Goal: Information Seeking & Learning: Understand process/instructions

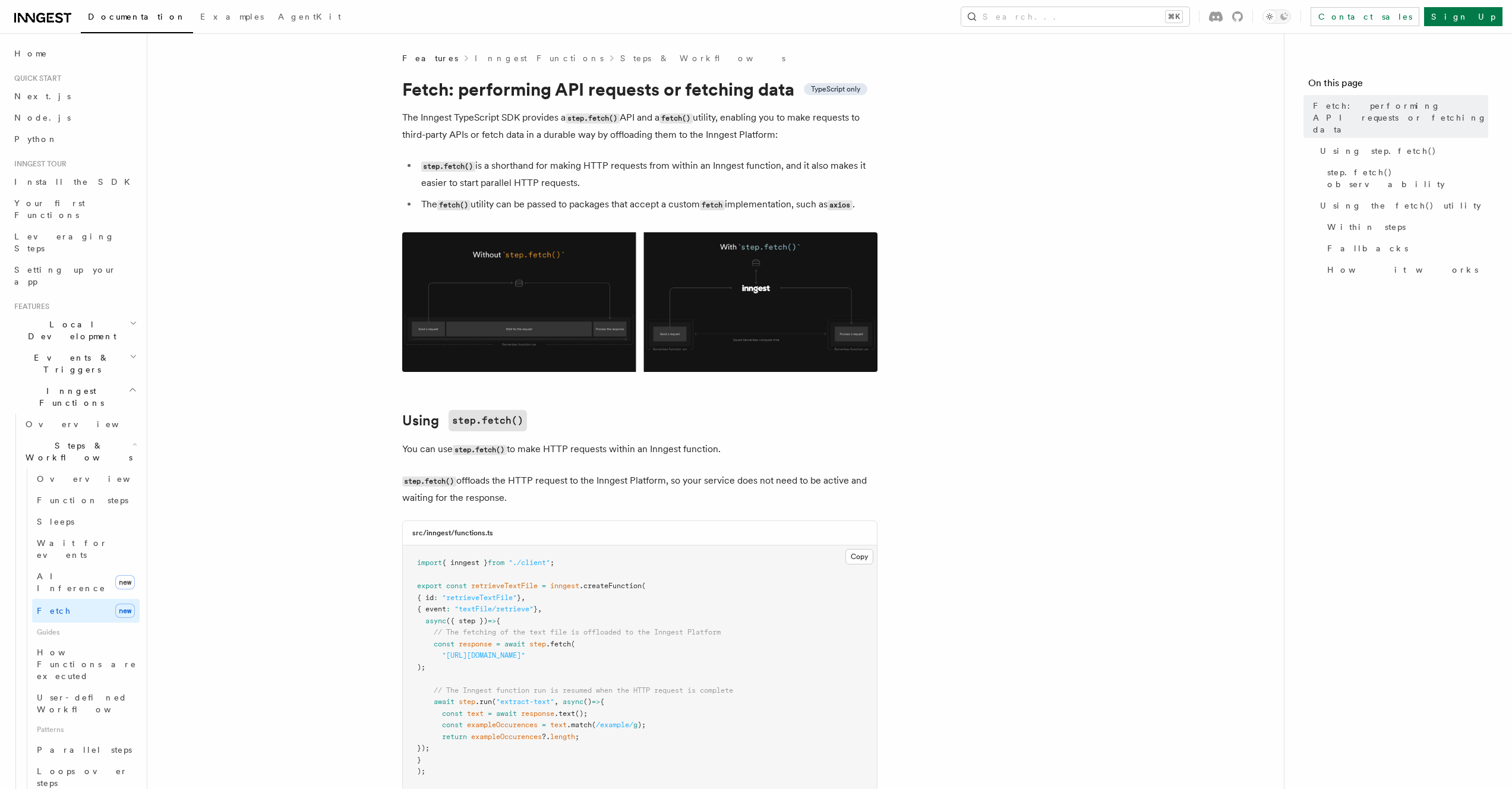
click at [50, 19] on icon at bounding box center [43, 18] width 57 height 15
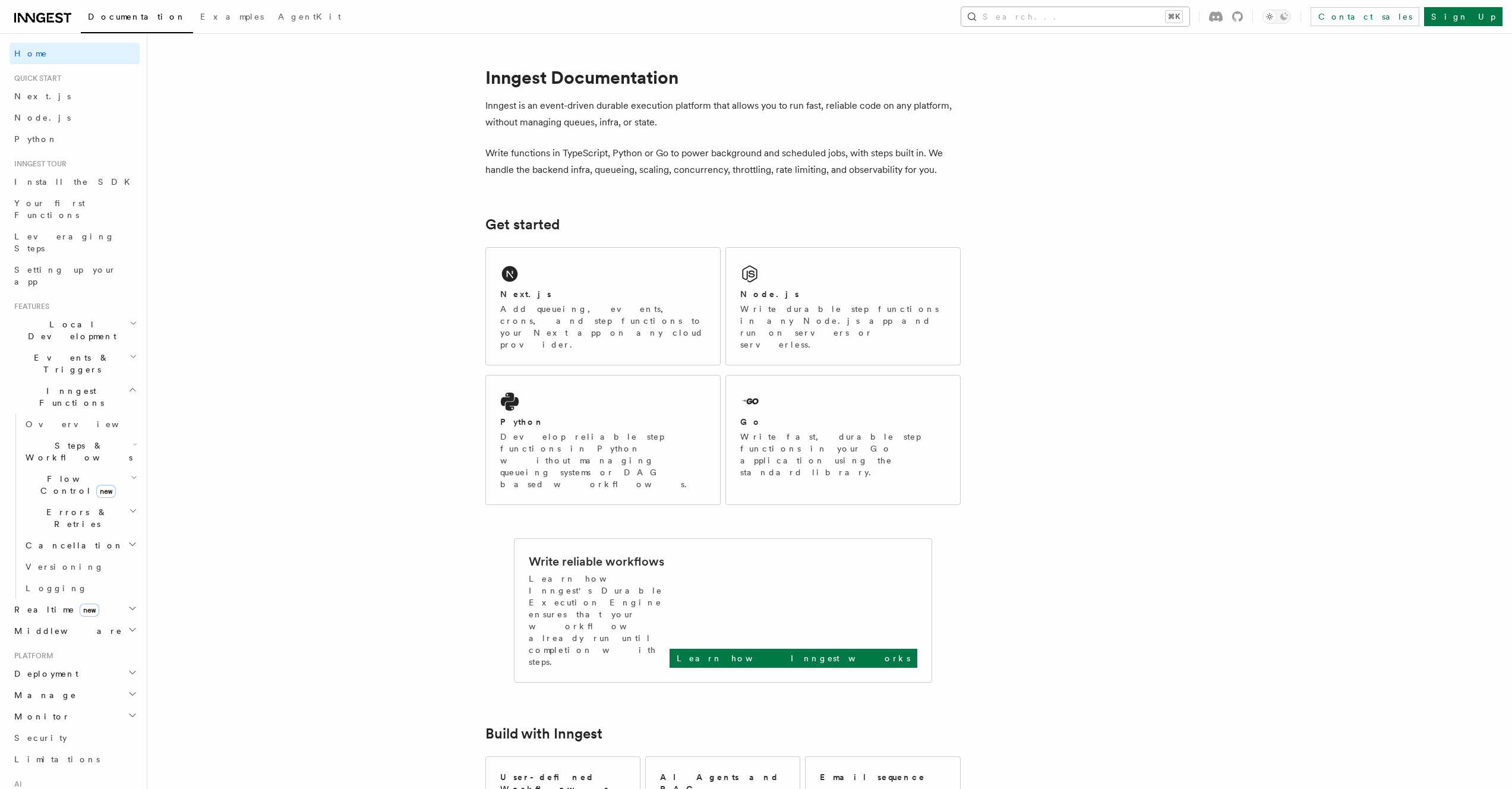
click at [1189, 16] on button "Search... ⌘K" at bounding box center [1076, 16] width 228 height 19
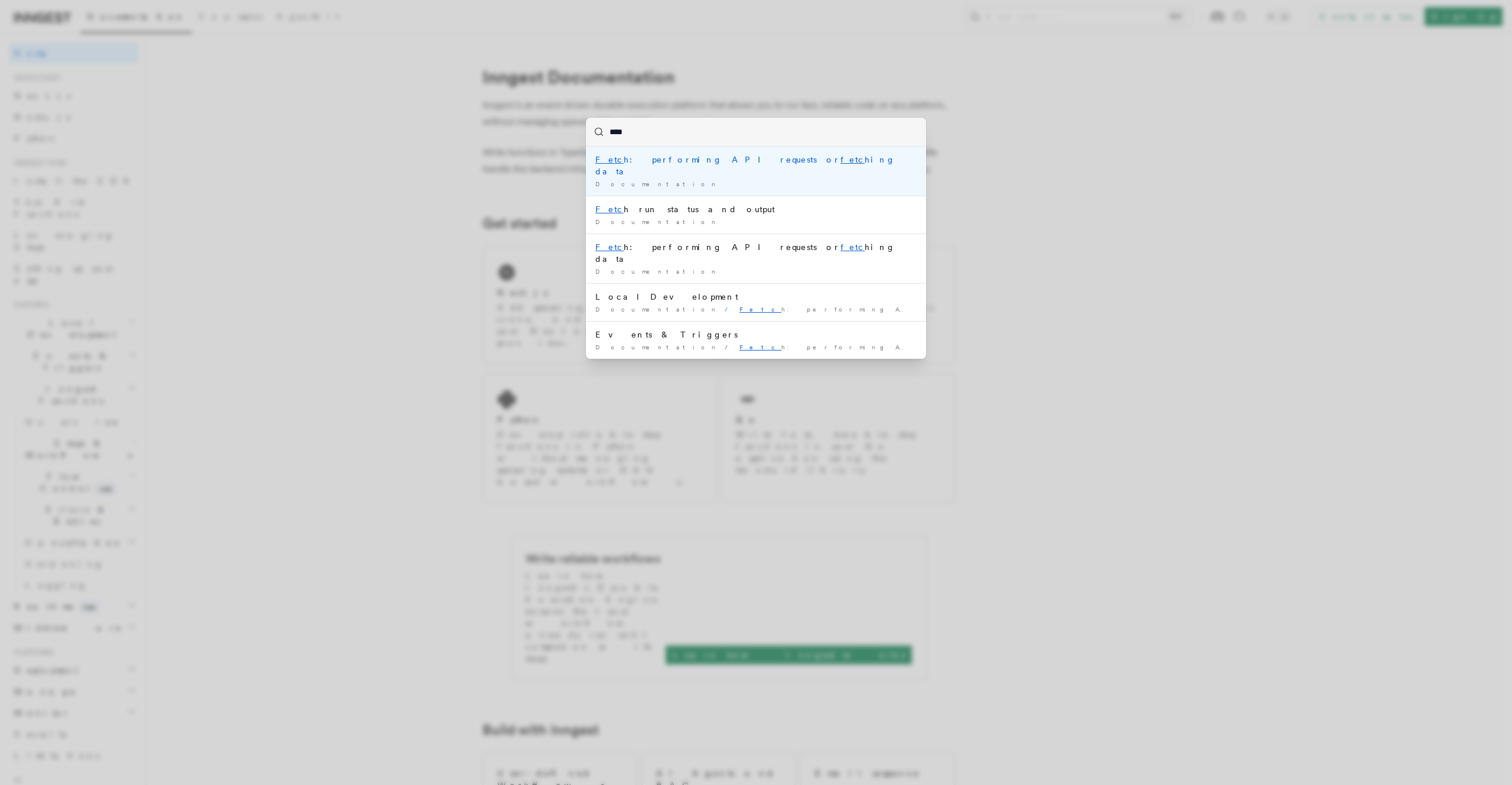
type input "*****"
click at [698, 166] on li "Fetch : performing API requests or fetch ing data Documentation /" at bounding box center [756, 171] width 340 height 49
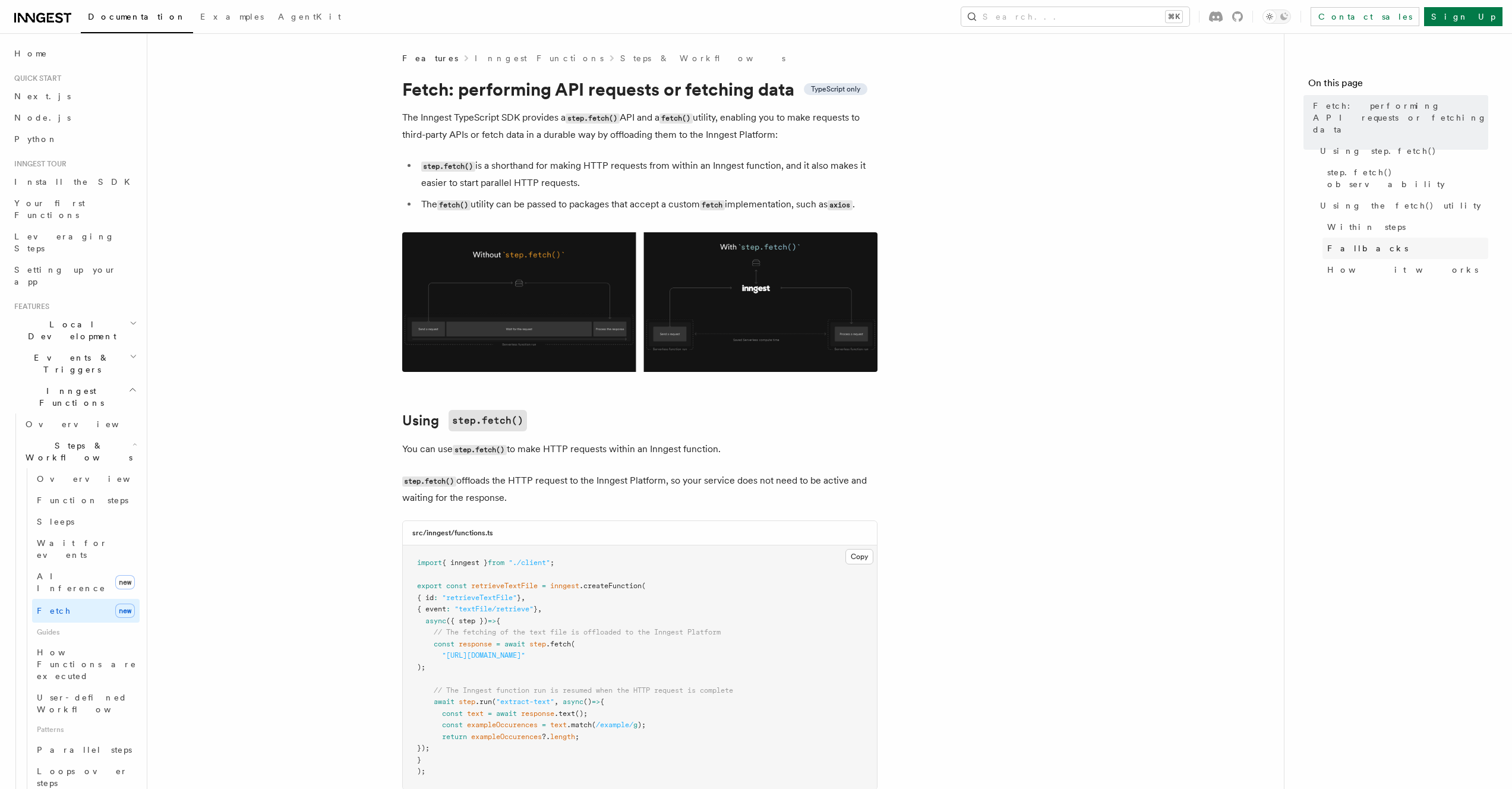
click at [1360, 242] on span "Fallbacks" at bounding box center [1368, 247] width 81 height 12
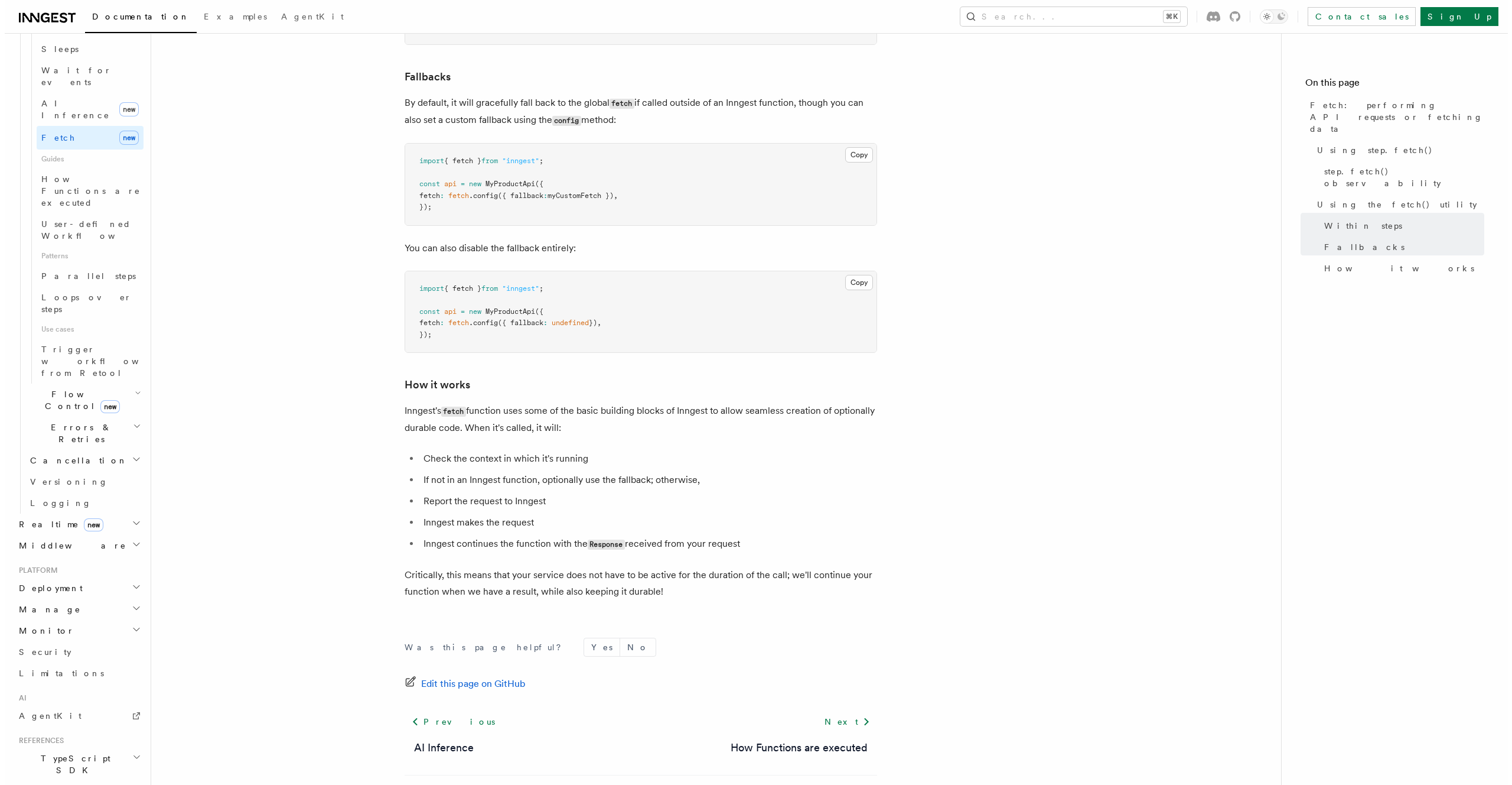
scroll to position [480, 0]
click at [1159, 23] on button "Search... ⌘K" at bounding box center [1069, 16] width 227 height 19
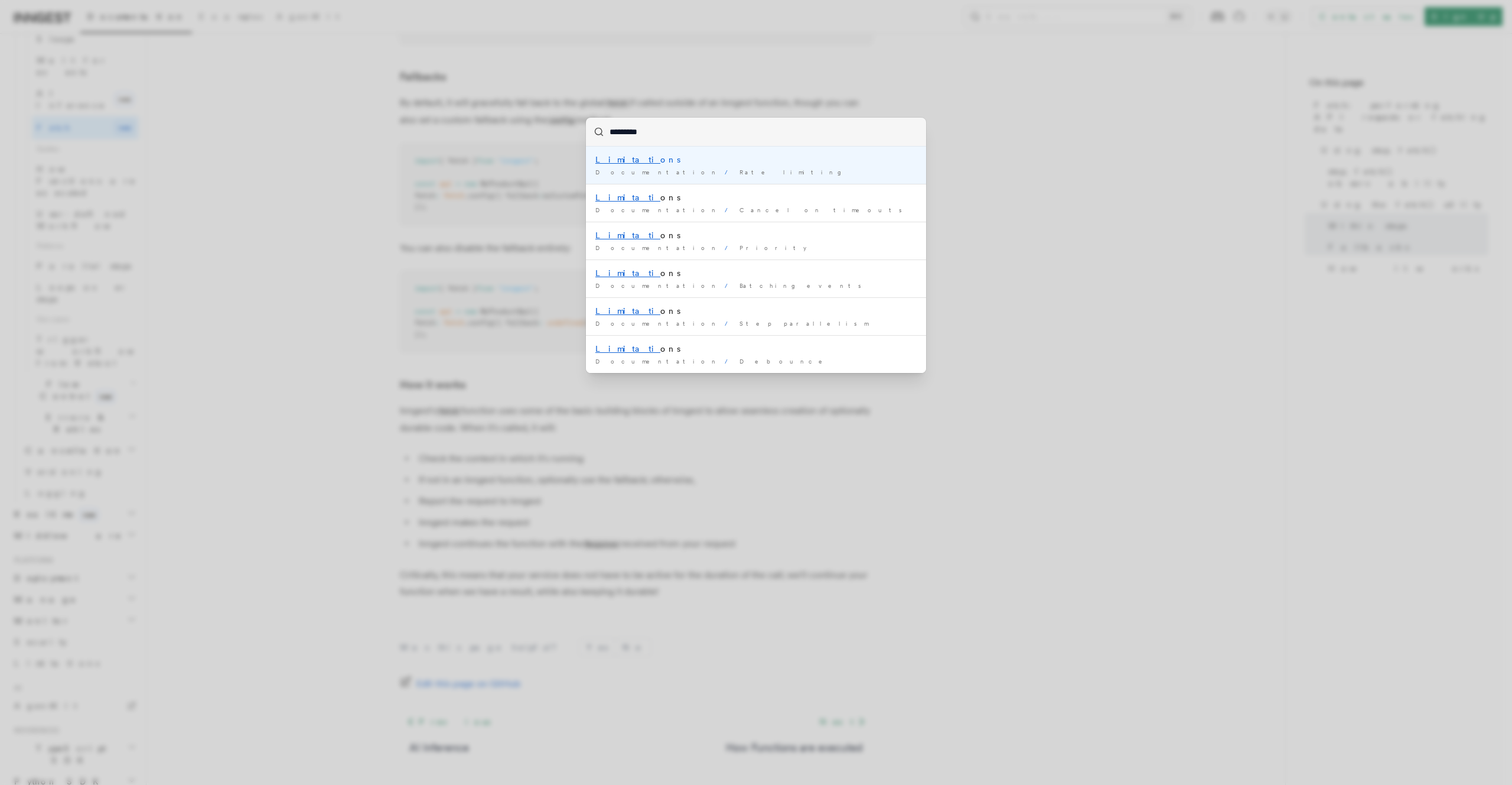
type input "**********"
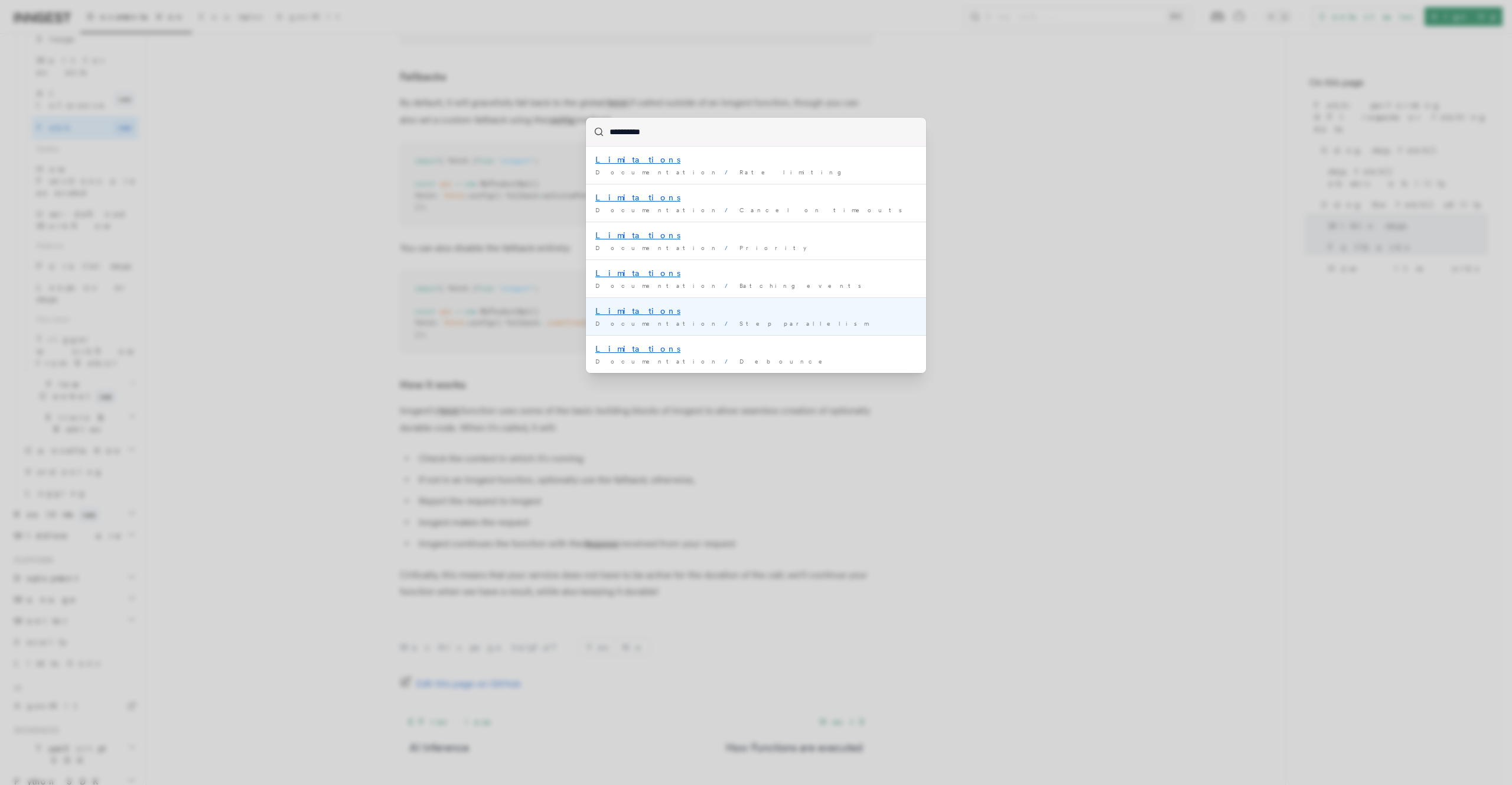
click at [687, 313] on div "Limitations" at bounding box center [756, 310] width 322 height 12
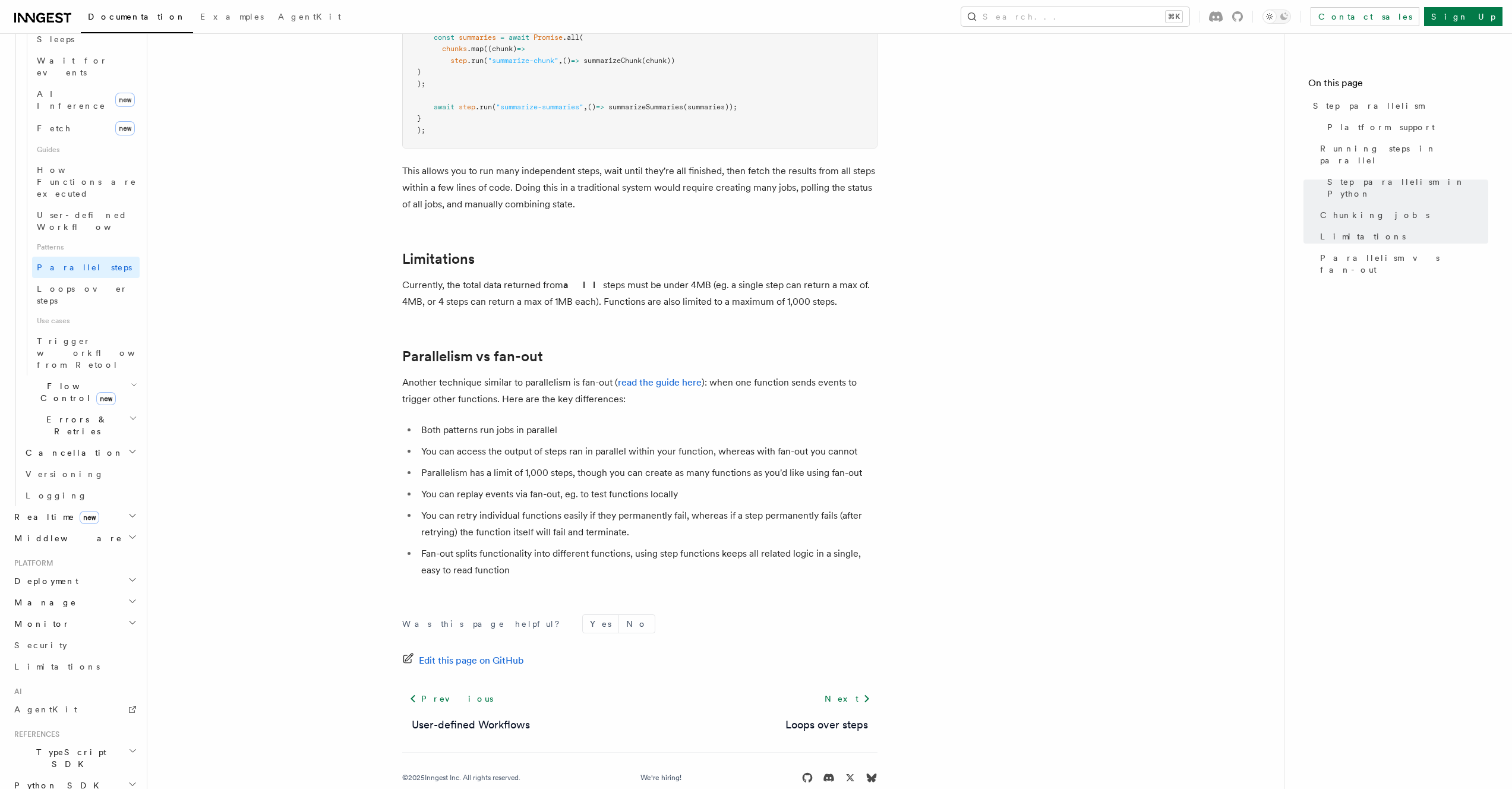
scroll to position [1895, 0]
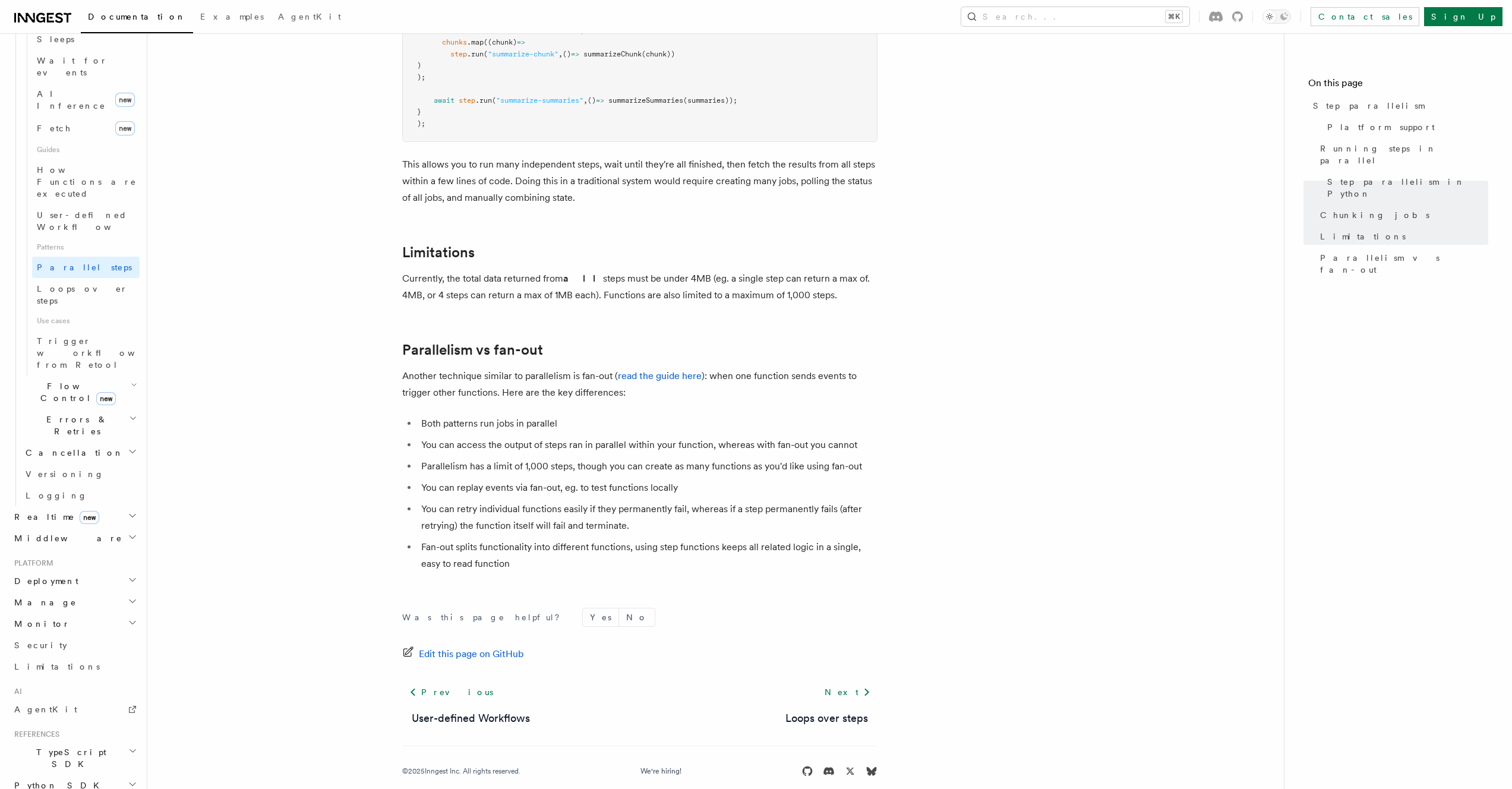
click at [660, 342] on h2 "Parallelism vs fan-out" at bounding box center [640, 350] width 475 height 16
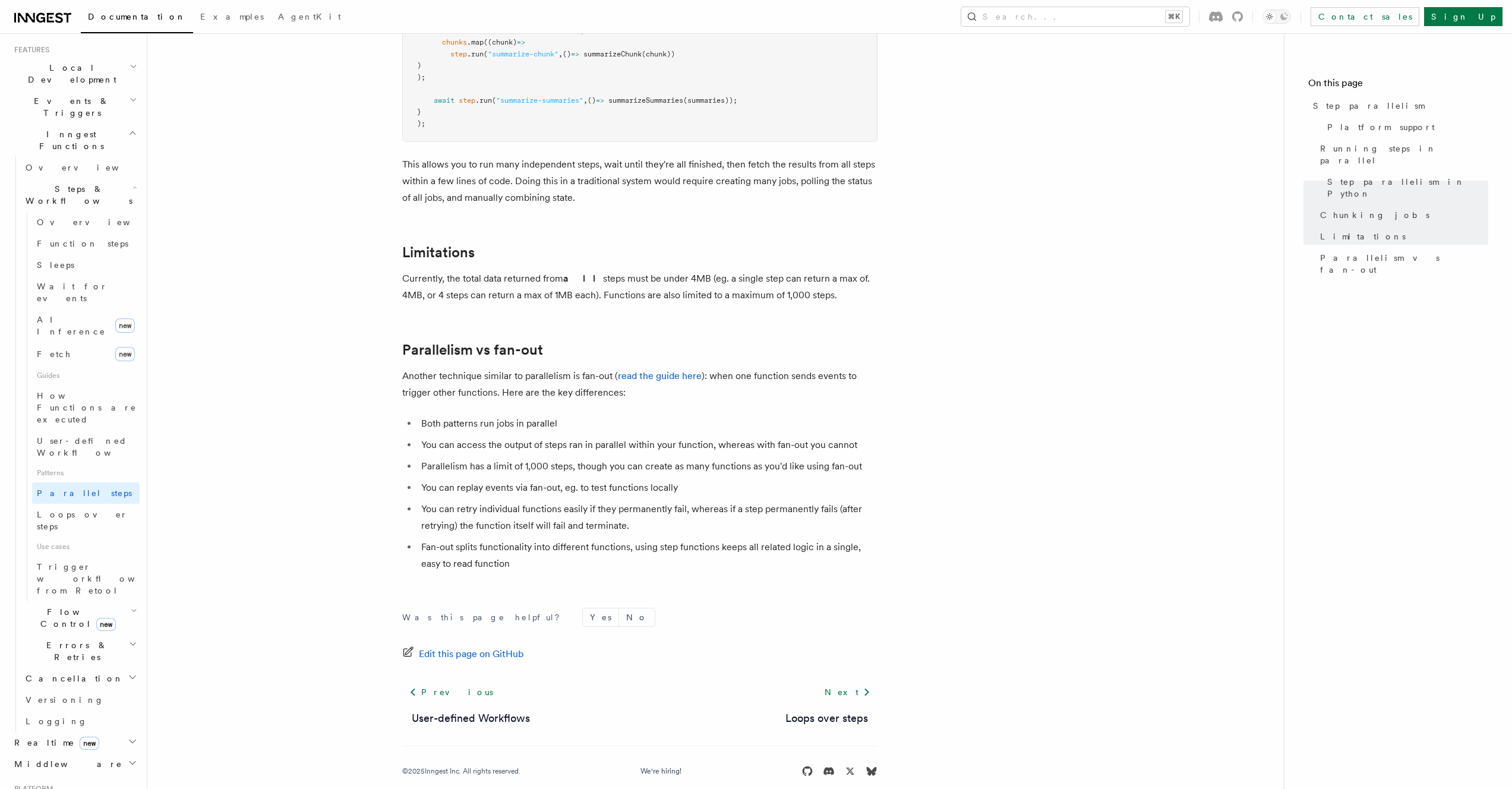
scroll to position [133, 0]
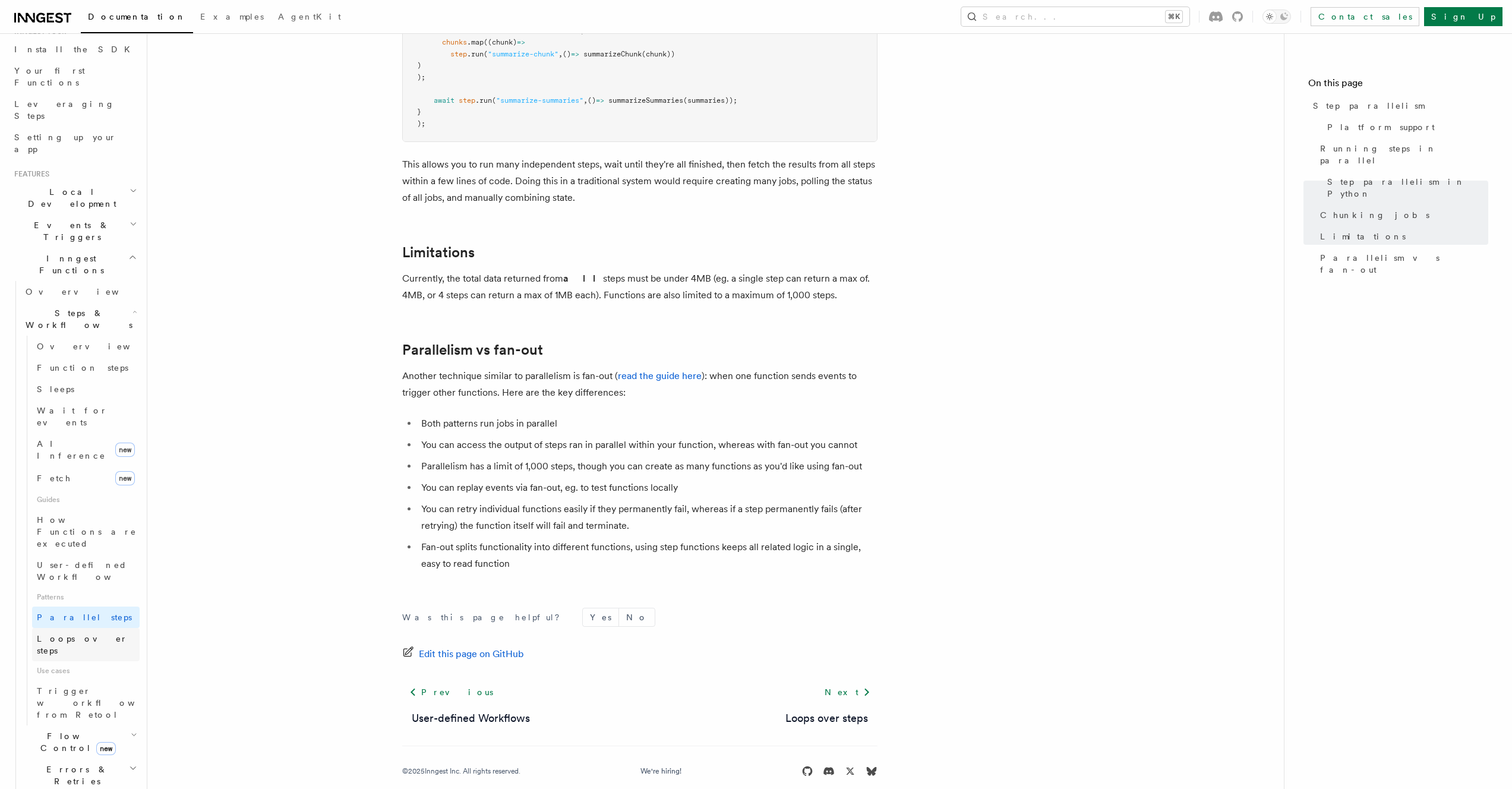
click at [78, 633] on span "Loops over steps" at bounding box center [82, 643] width 91 height 21
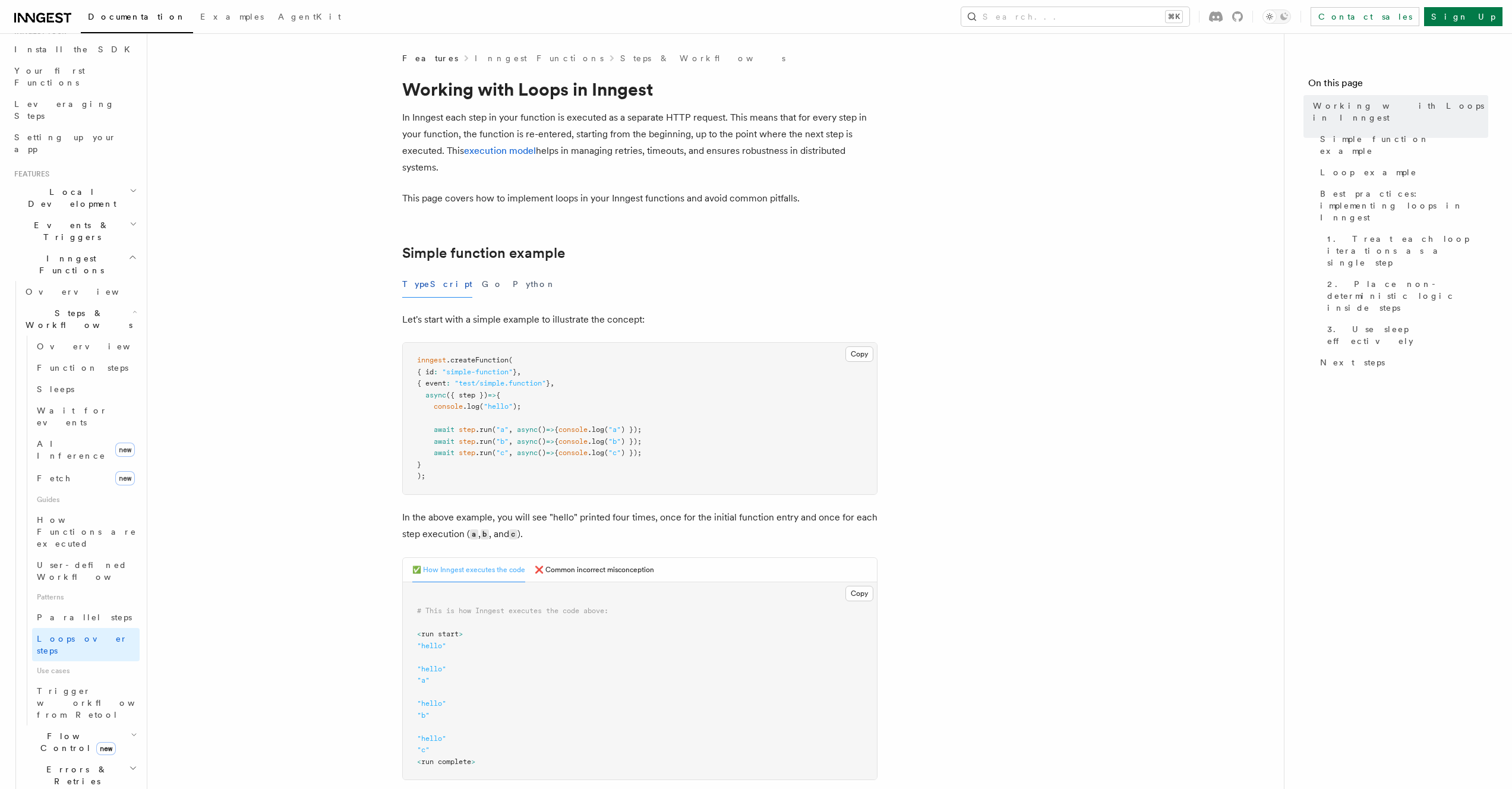
click at [449, 295] on div "TypeScript Go Python" at bounding box center [640, 284] width 475 height 27
click at [482, 290] on button "Go" at bounding box center [492, 284] width 21 height 27
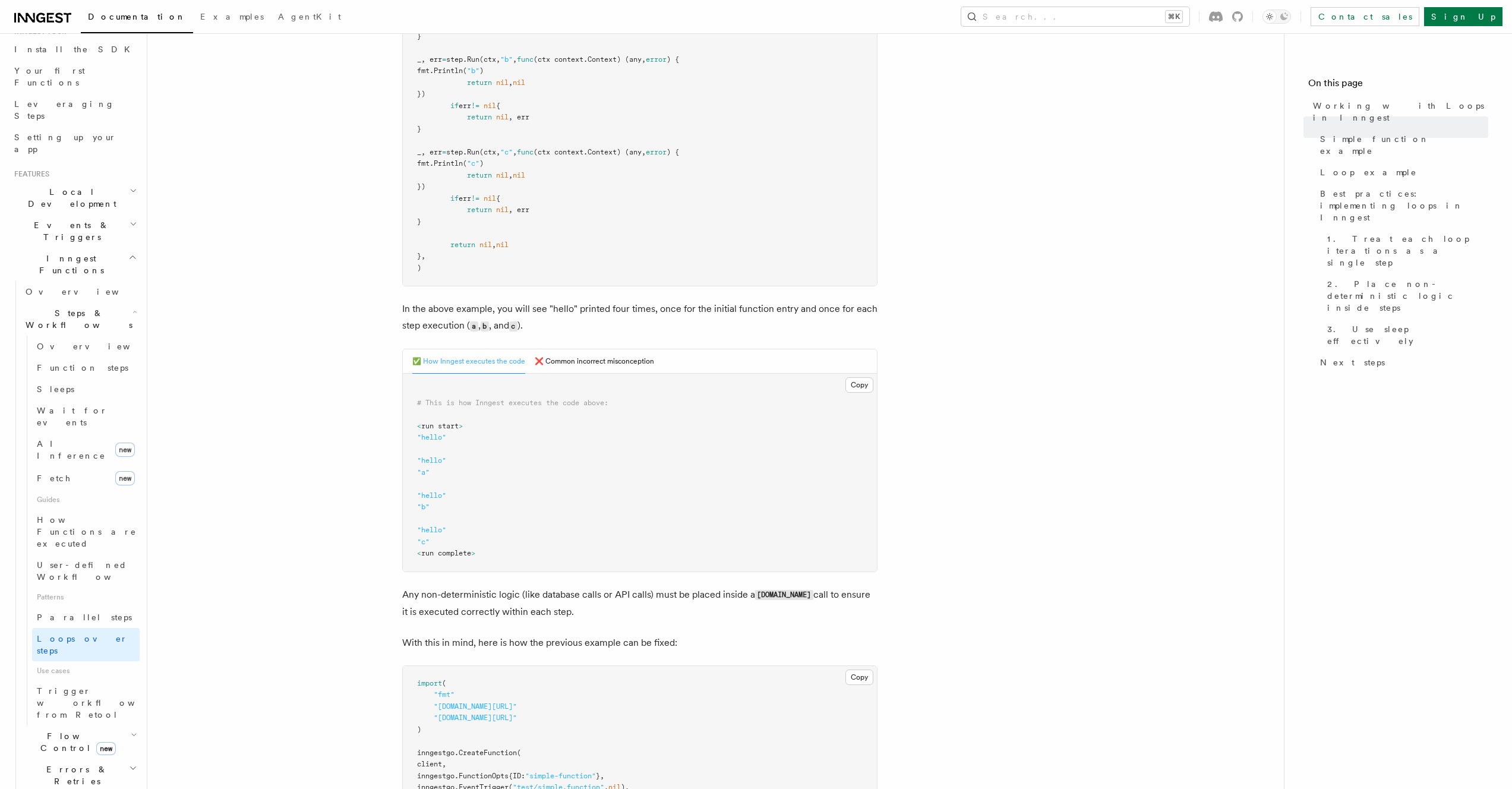
scroll to position [564, 0]
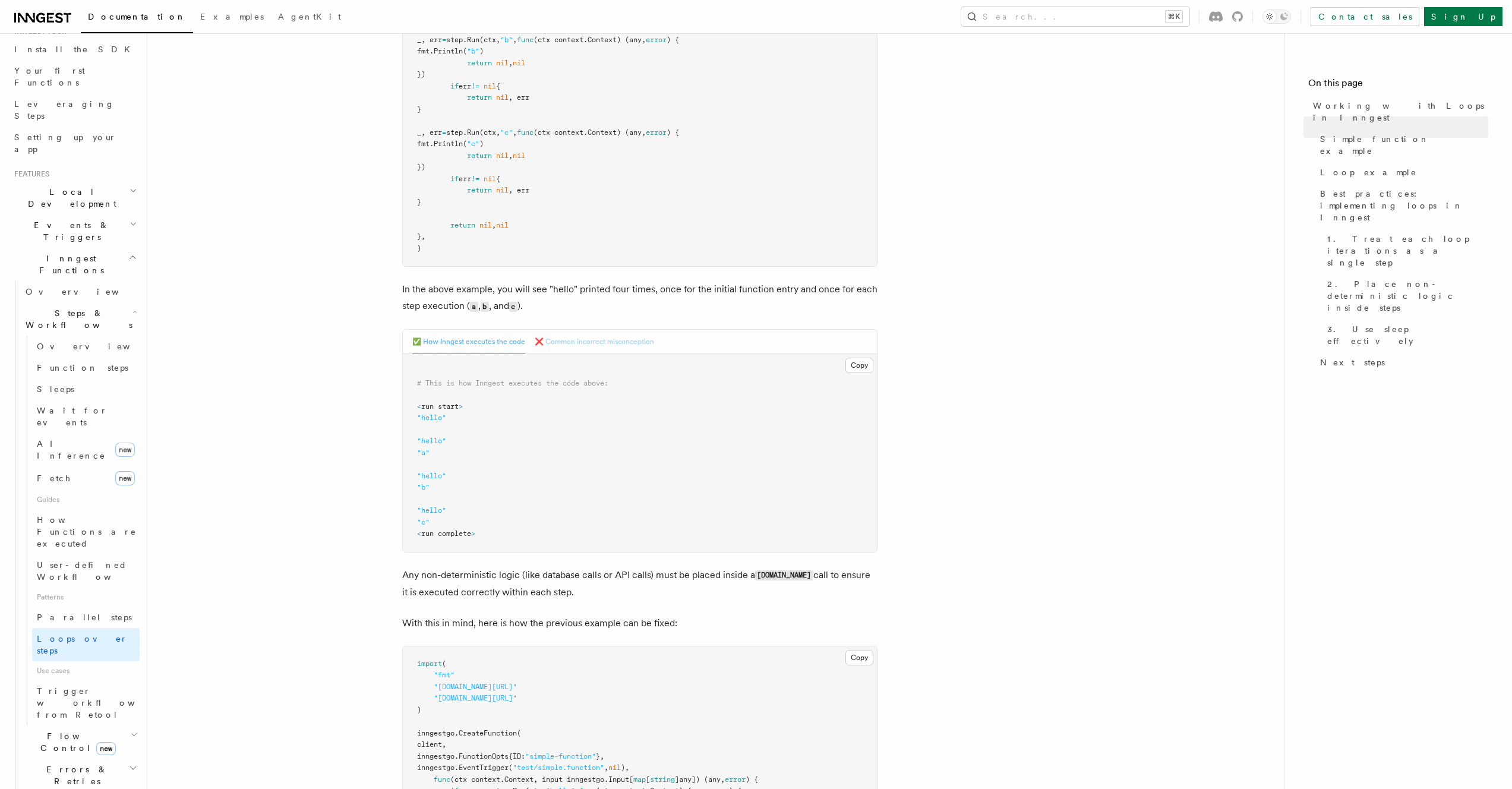
click at [593, 344] on button "❌ Common incorrect misconception" at bounding box center [594, 342] width 119 height 25
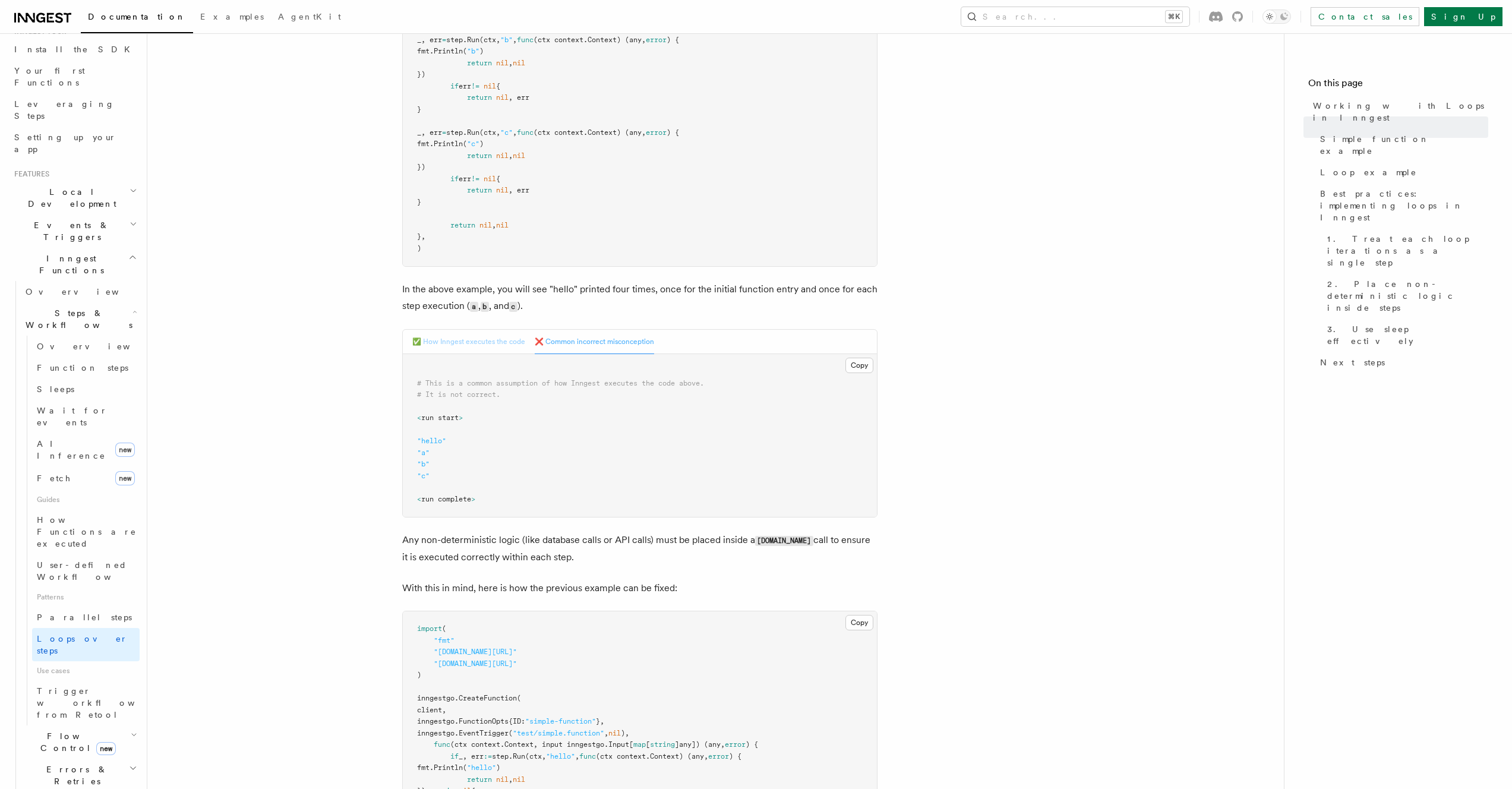
click at [477, 340] on button "✅ How Inngest executes the code" at bounding box center [469, 342] width 113 height 25
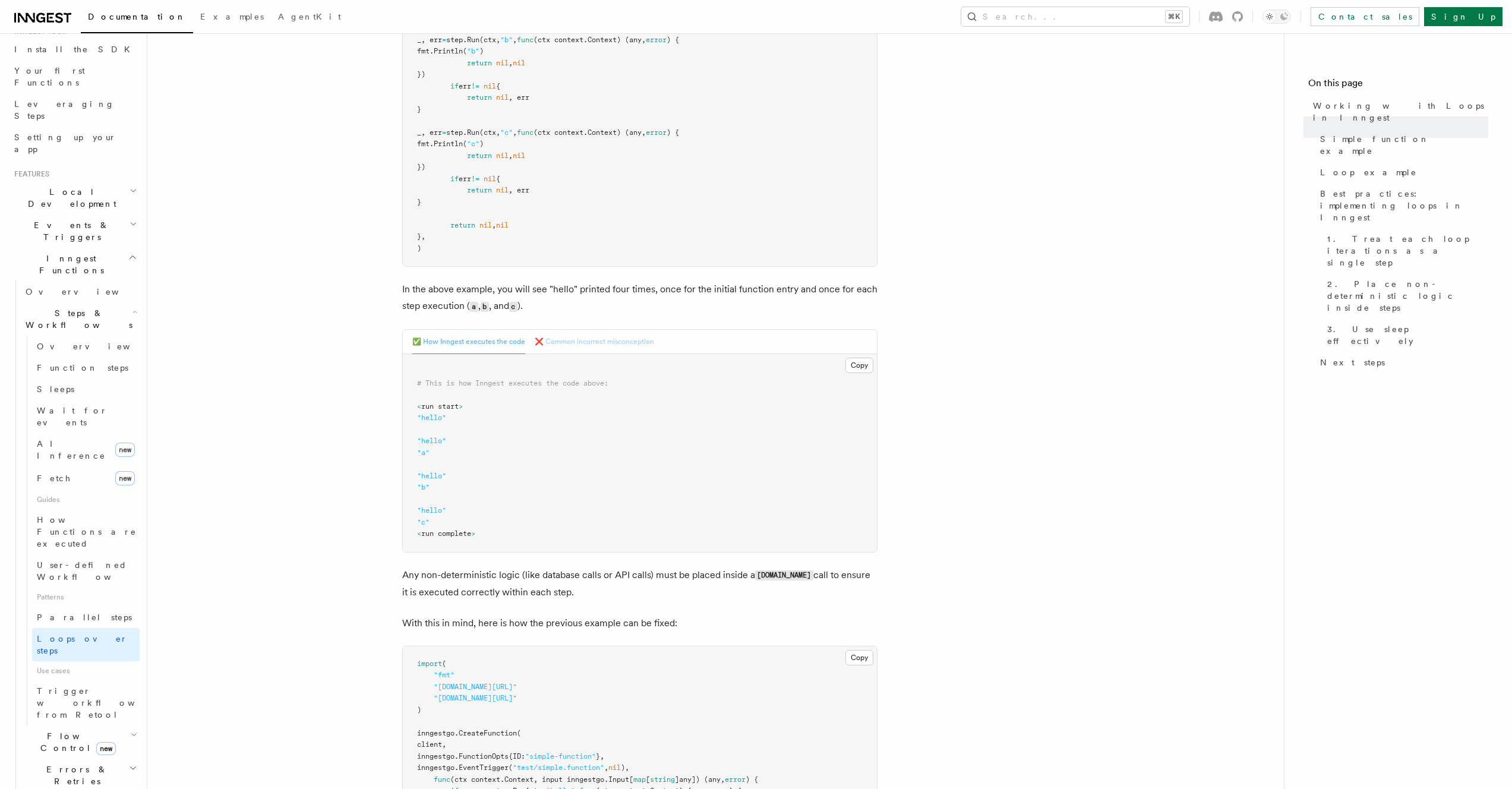
click at [575, 336] on button "❌ Common incorrect misconception" at bounding box center [594, 342] width 119 height 25
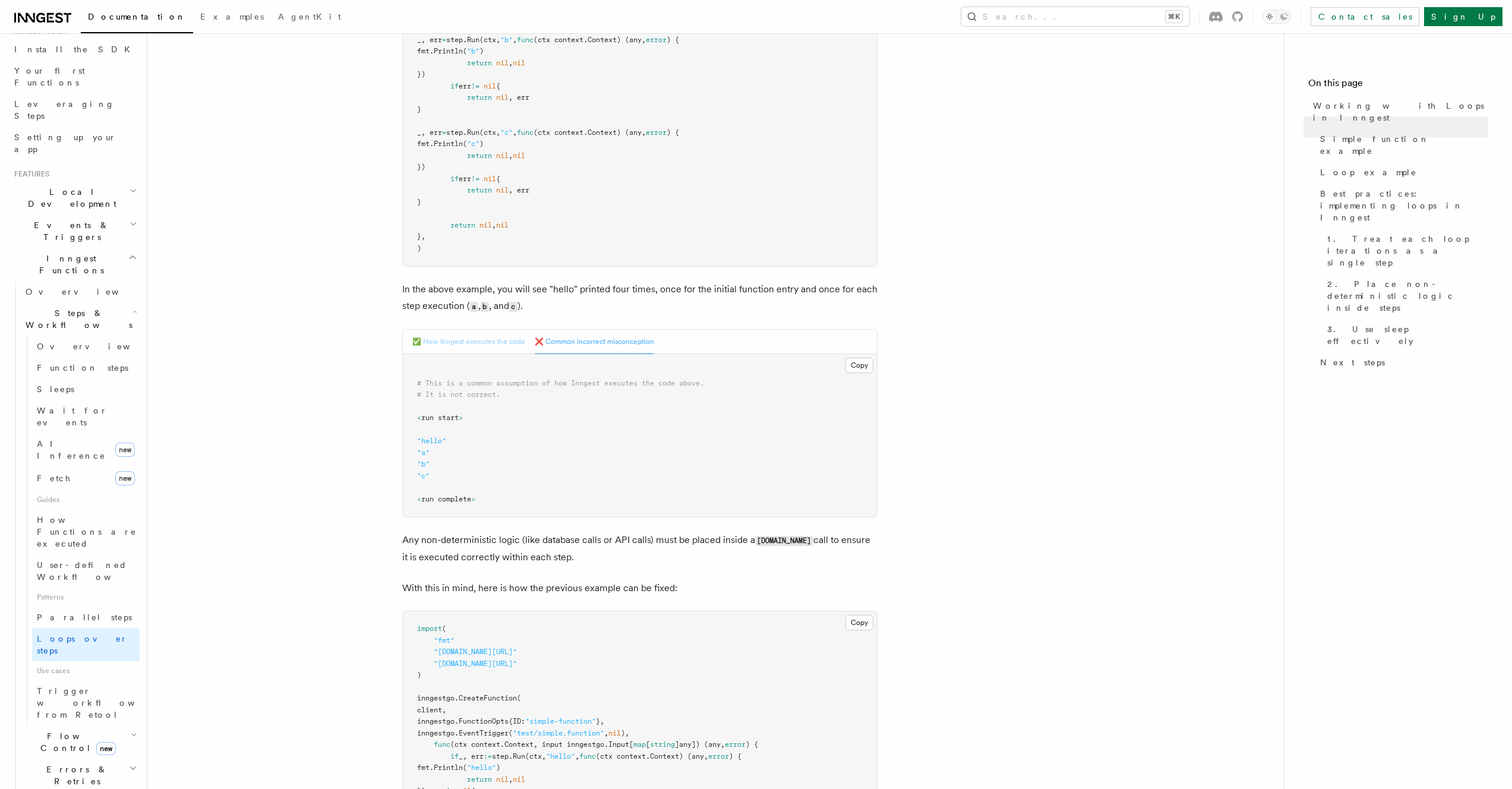
click at [498, 340] on button "✅ How Inngest executes the code" at bounding box center [469, 342] width 113 height 25
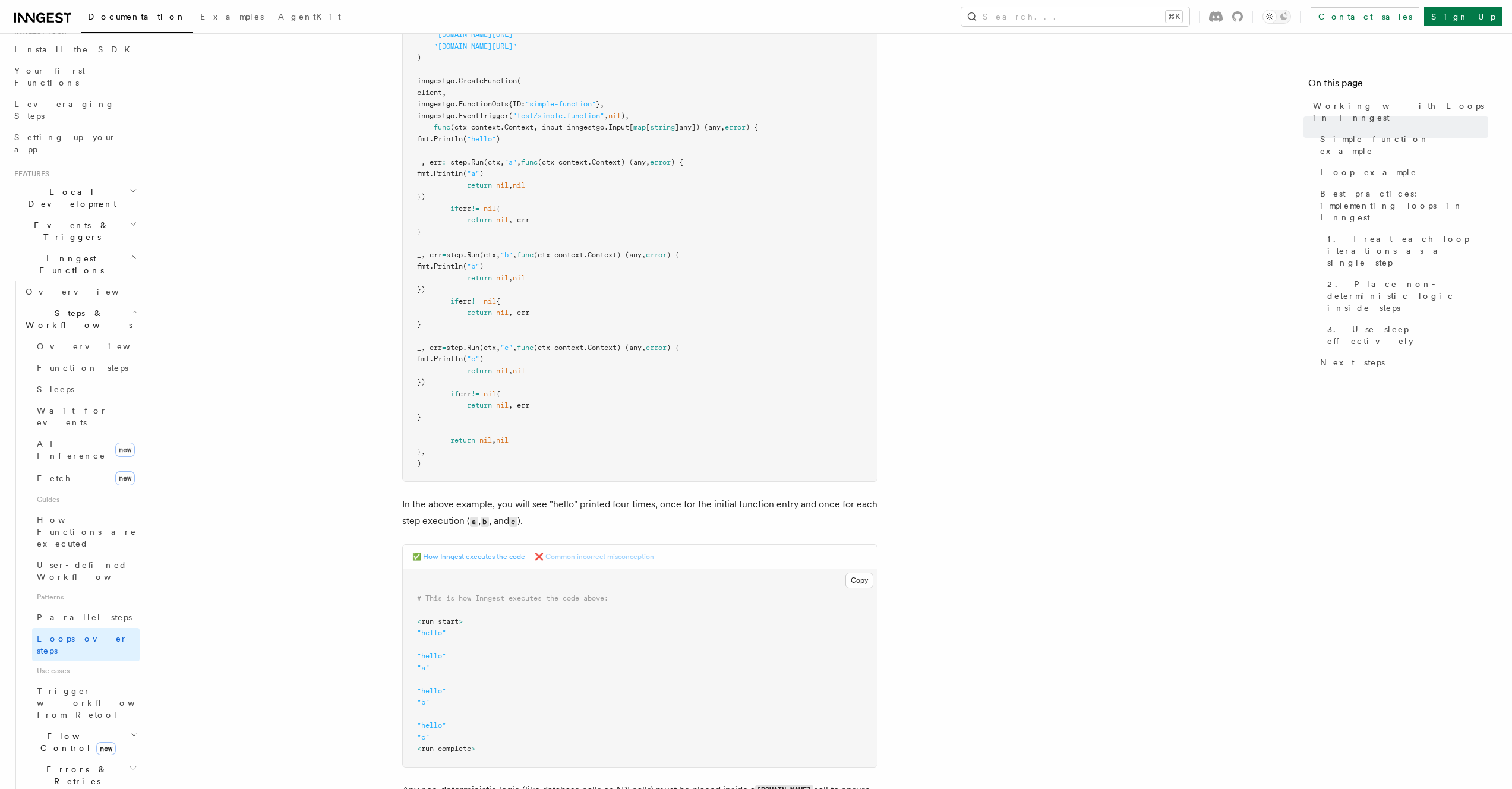
scroll to position [355, 0]
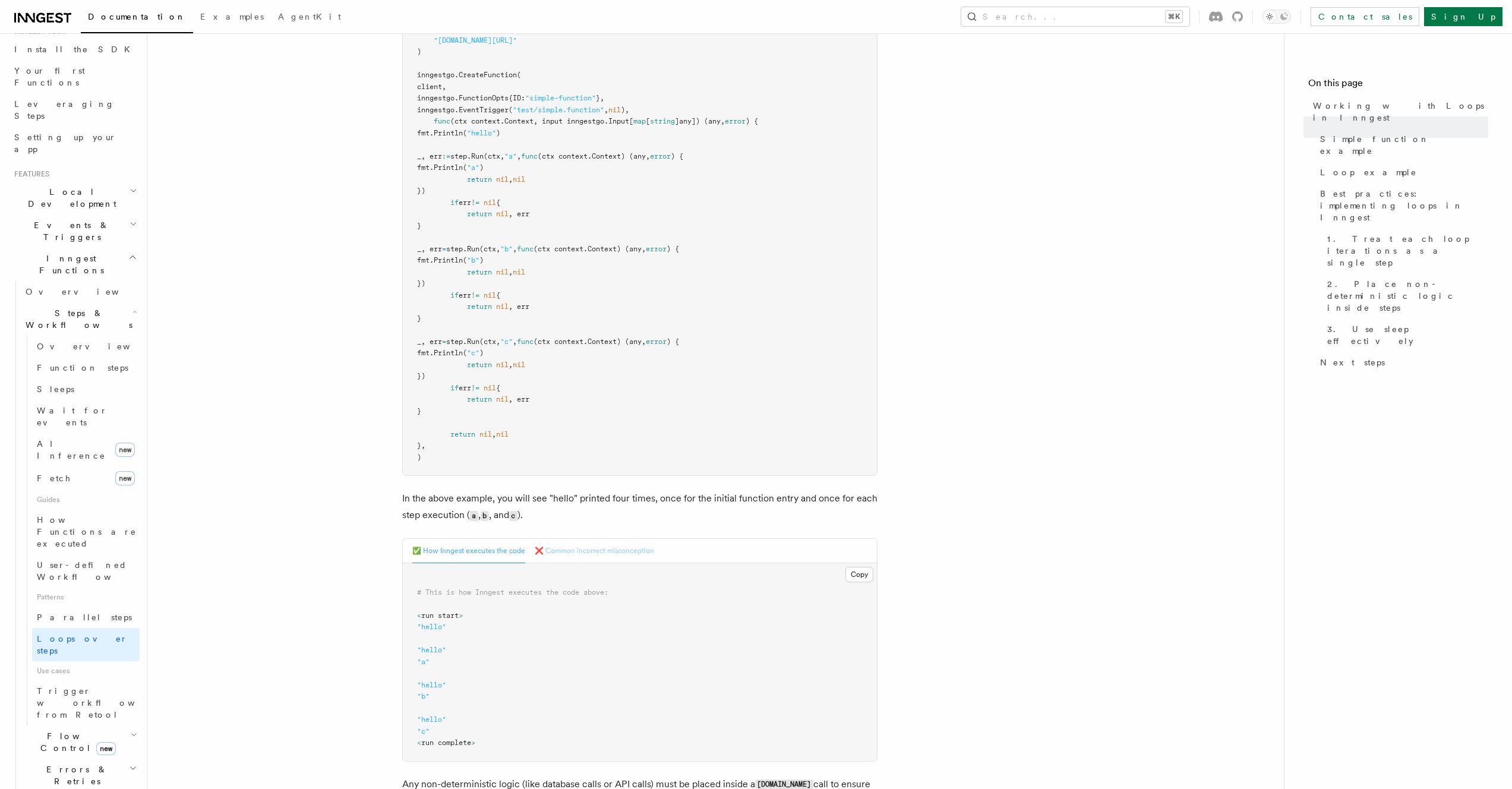
click at [569, 546] on button "❌ Common incorrect misconception" at bounding box center [594, 551] width 119 height 25
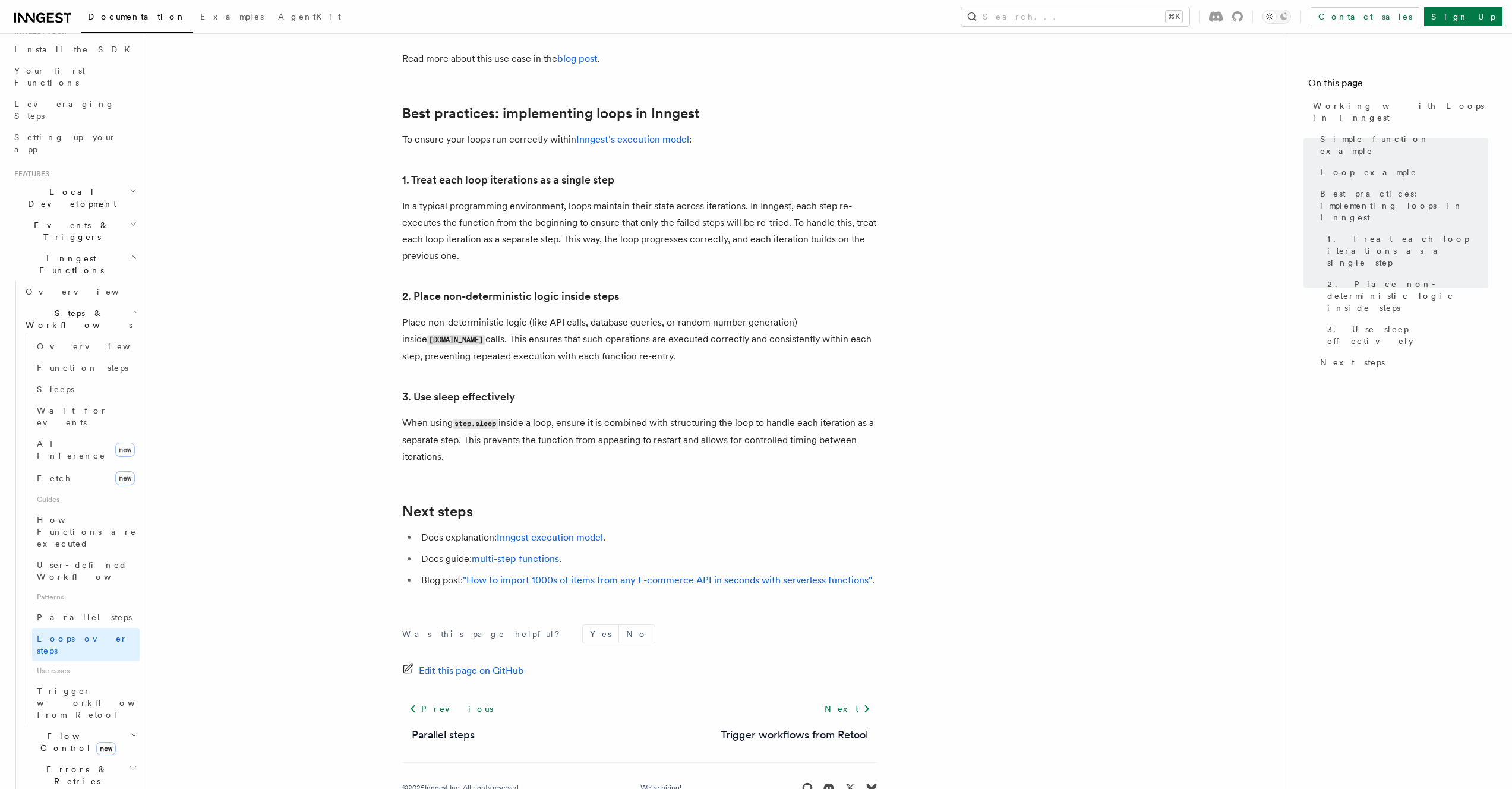
scroll to position [2586, 0]
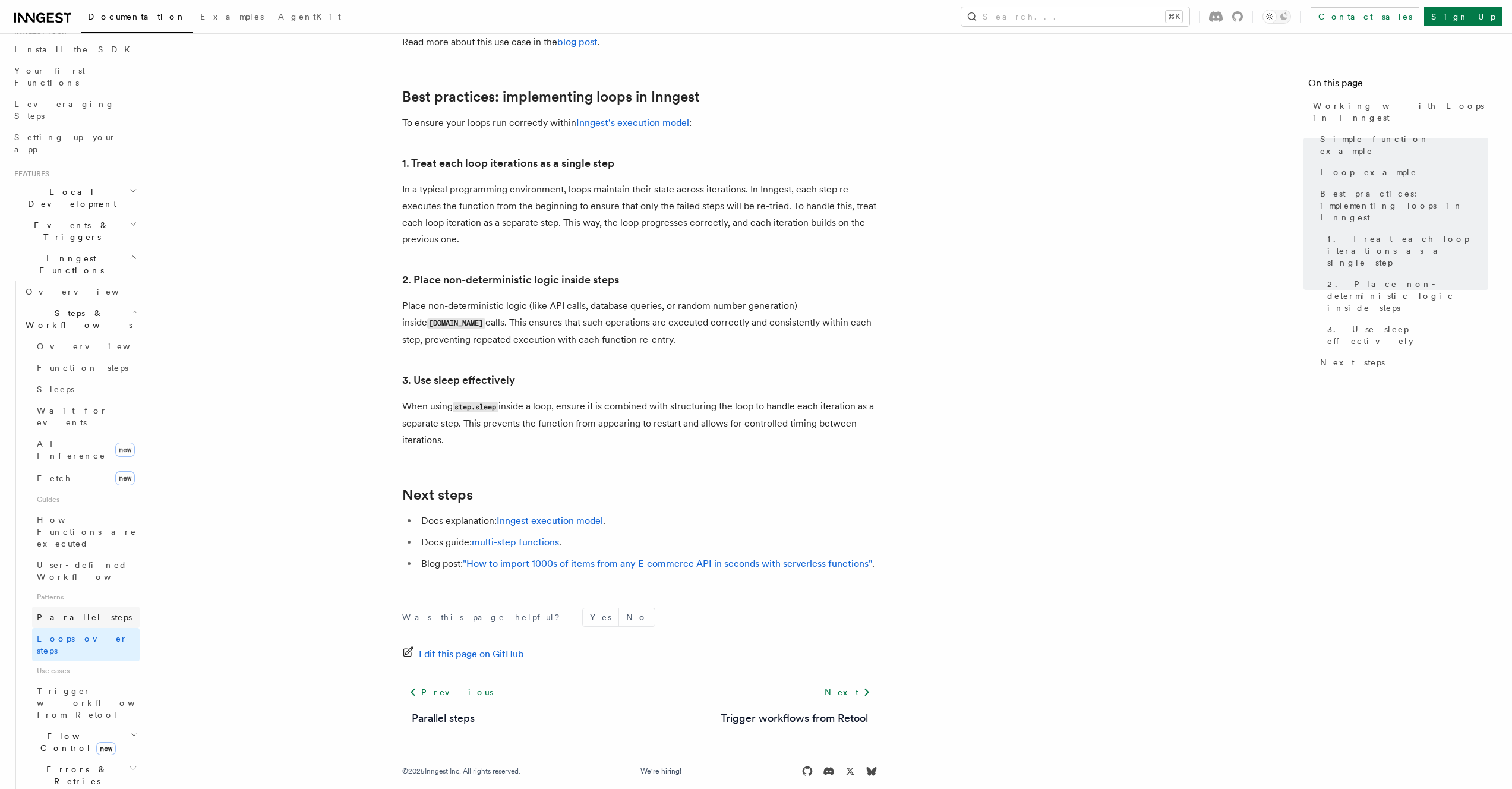
click at [92, 607] on link "Parallel steps" at bounding box center [85, 617] width 107 height 21
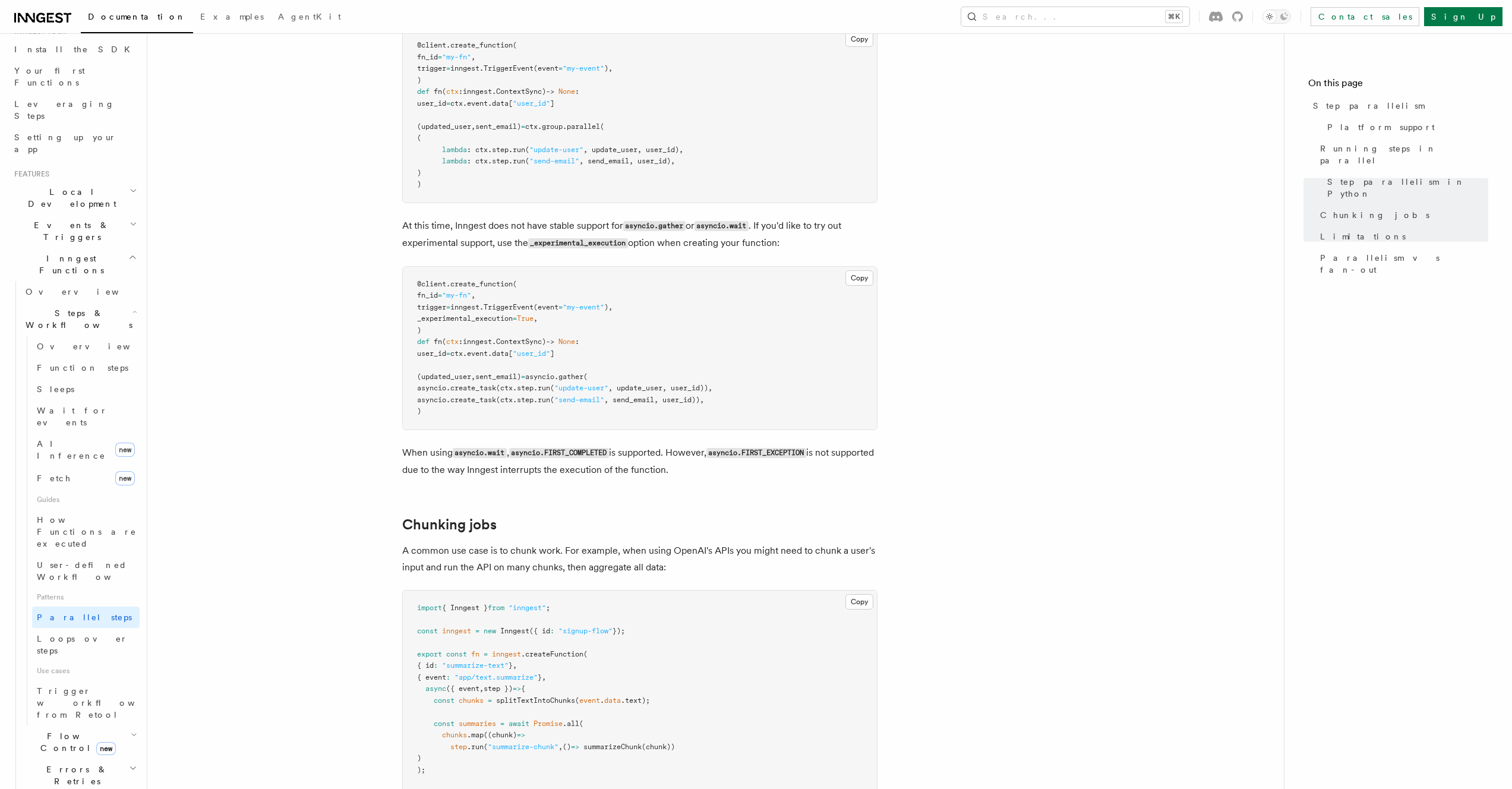
scroll to position [1199, 0]
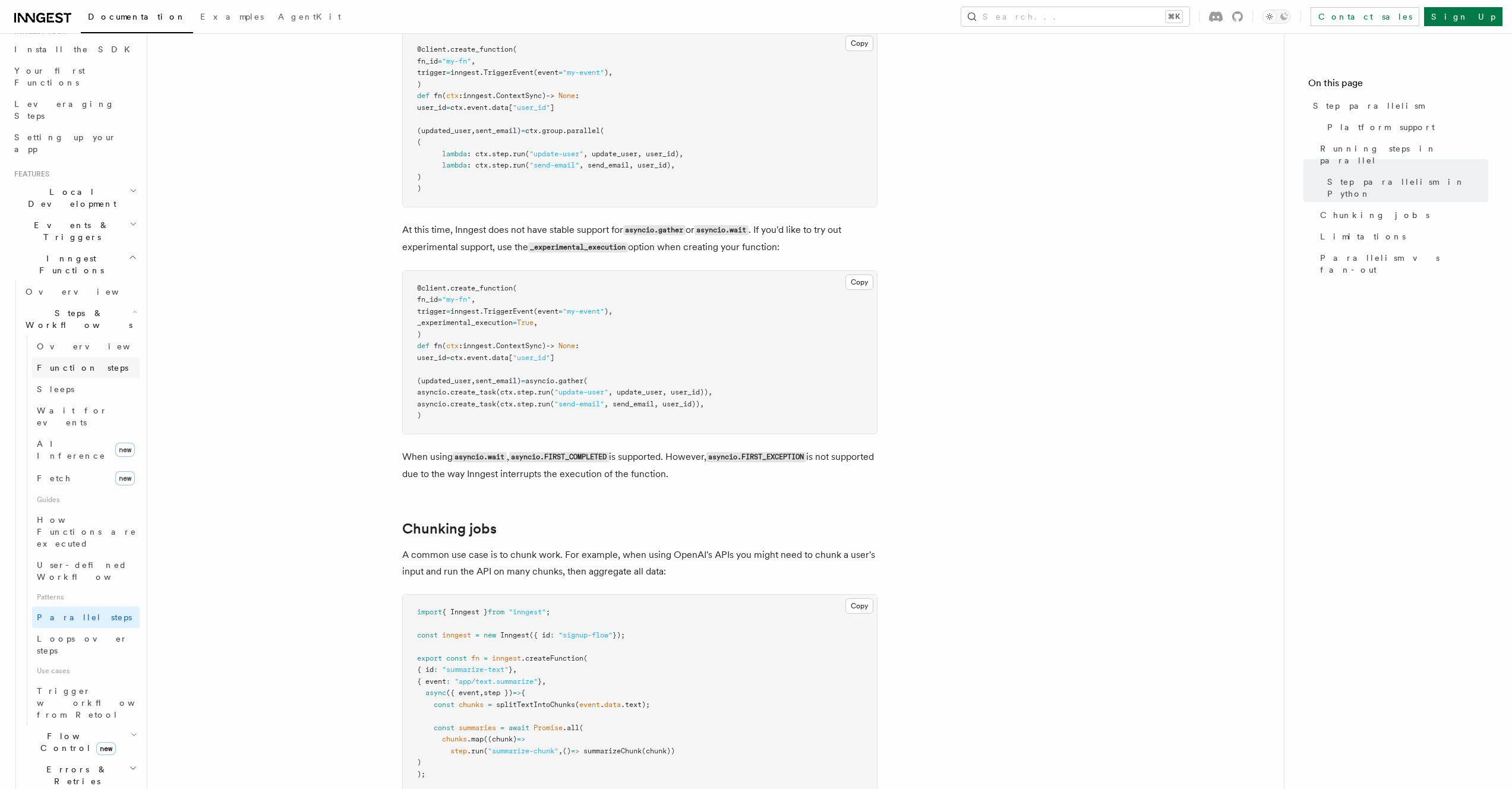
click at [75, 363] on span "Function steps" at bounding box center [83, 367] width 92 height 9
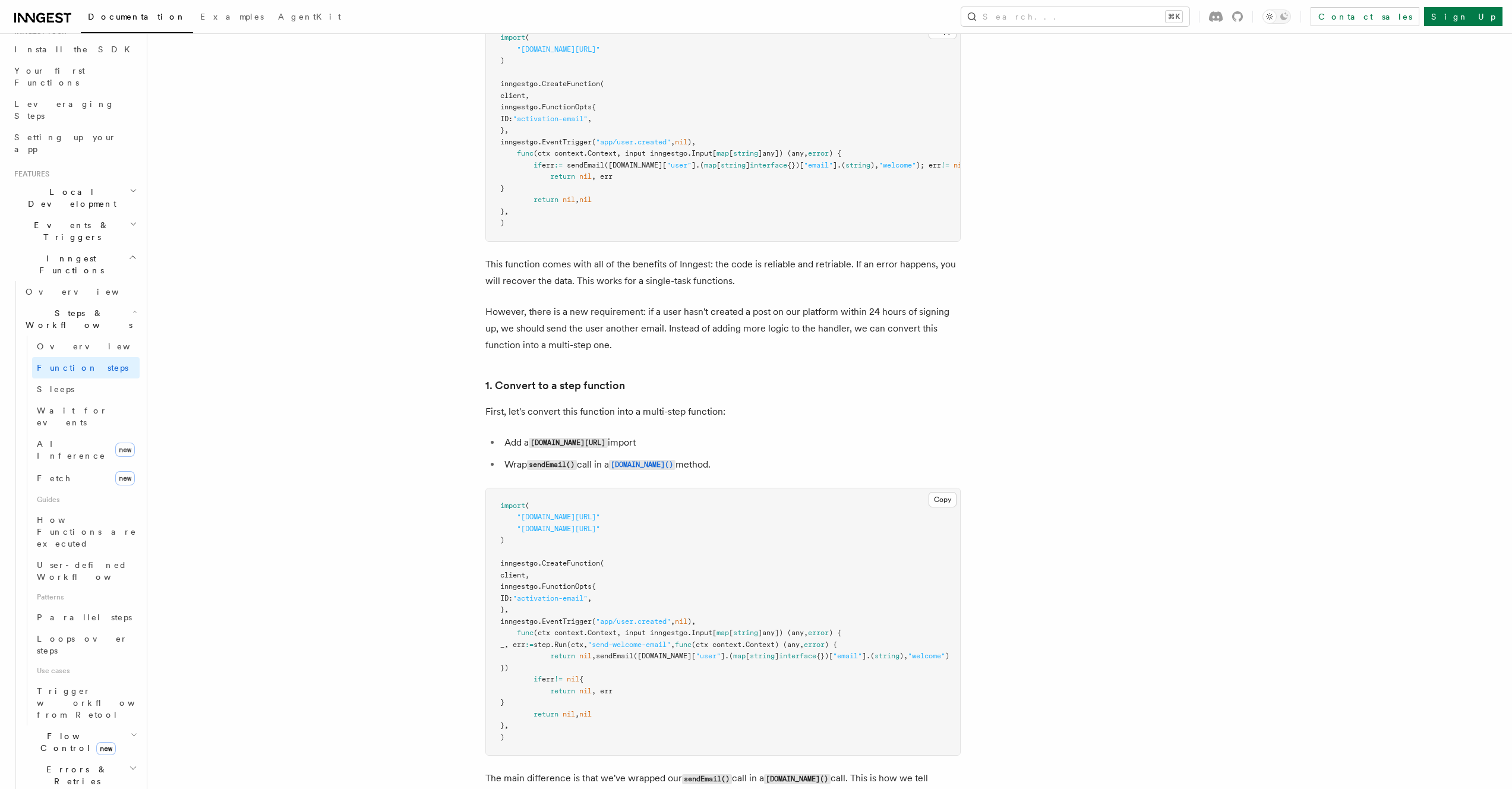
scroll to position [802, 0]
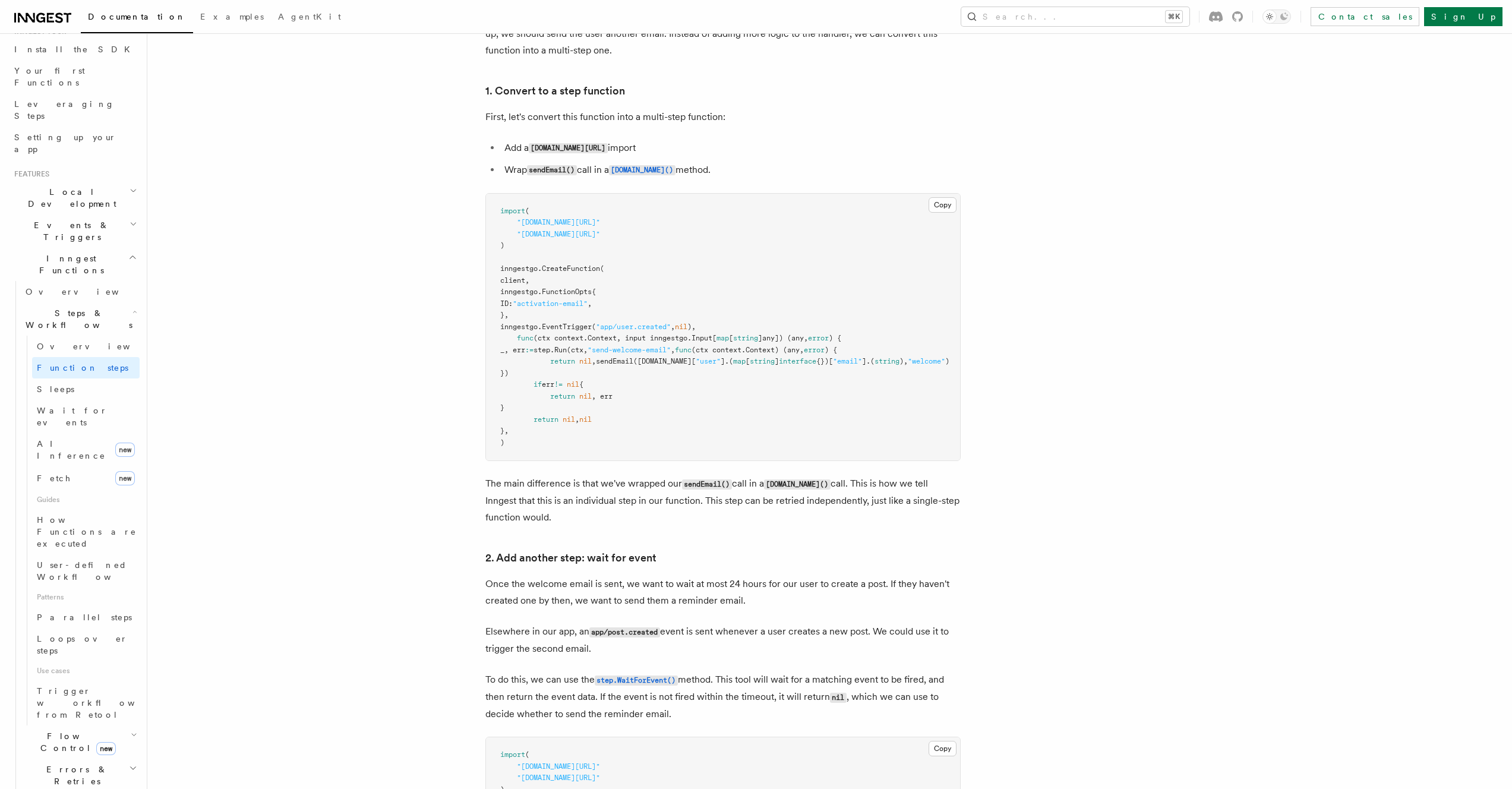
scroll to position [1199, 0]
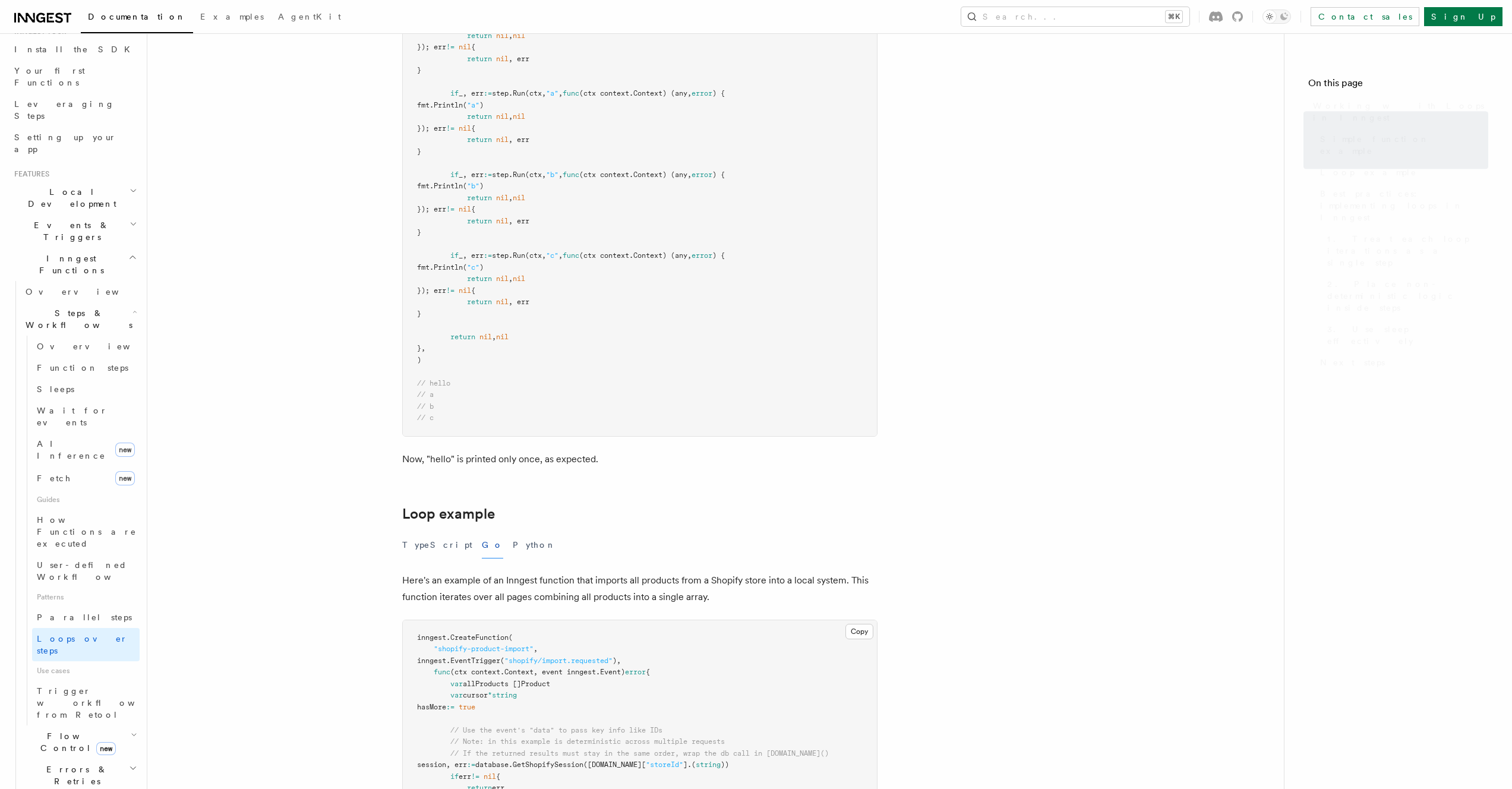
scroll to position [2586, 0]
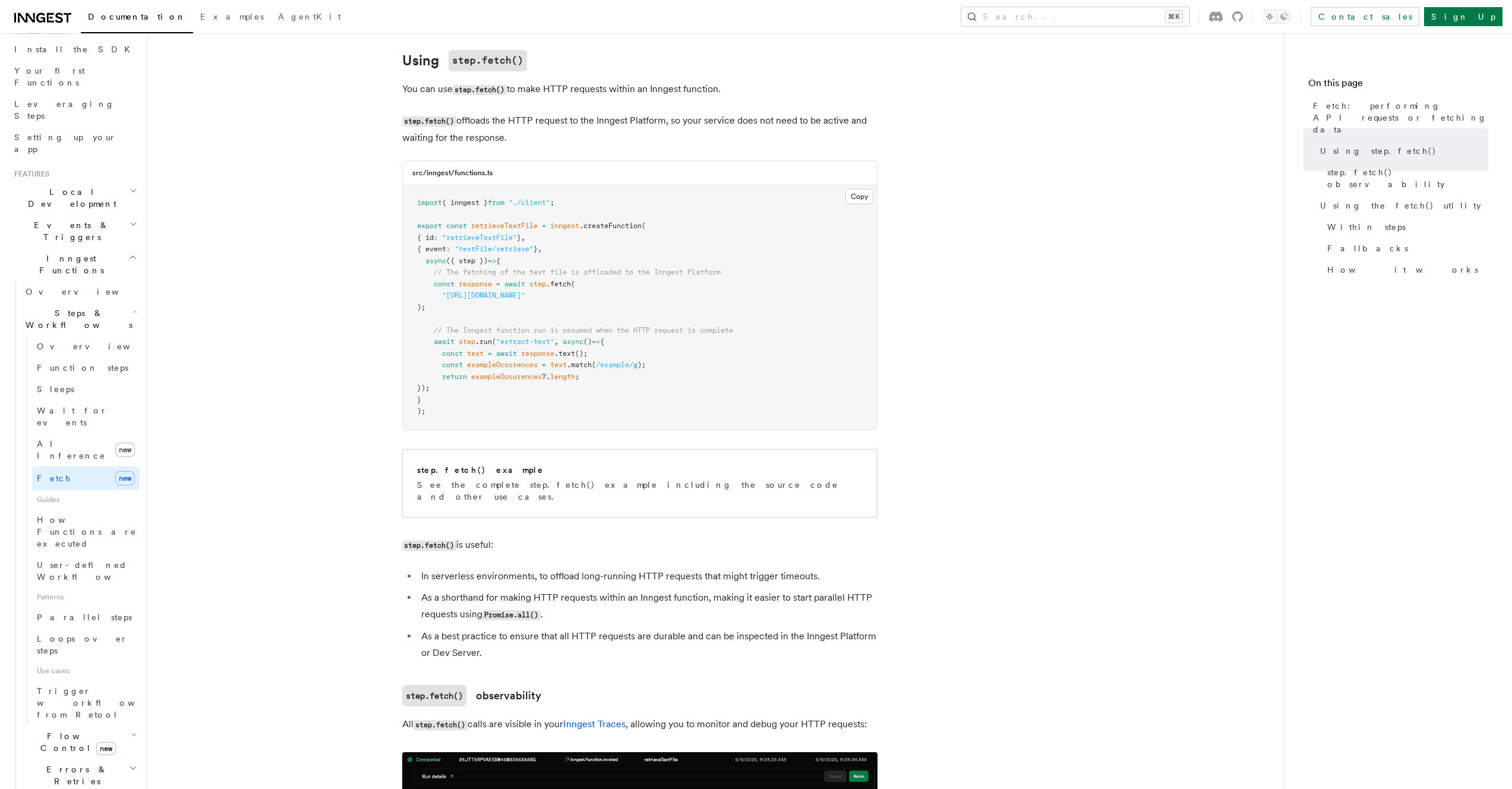
scroll to position [1106, 0]
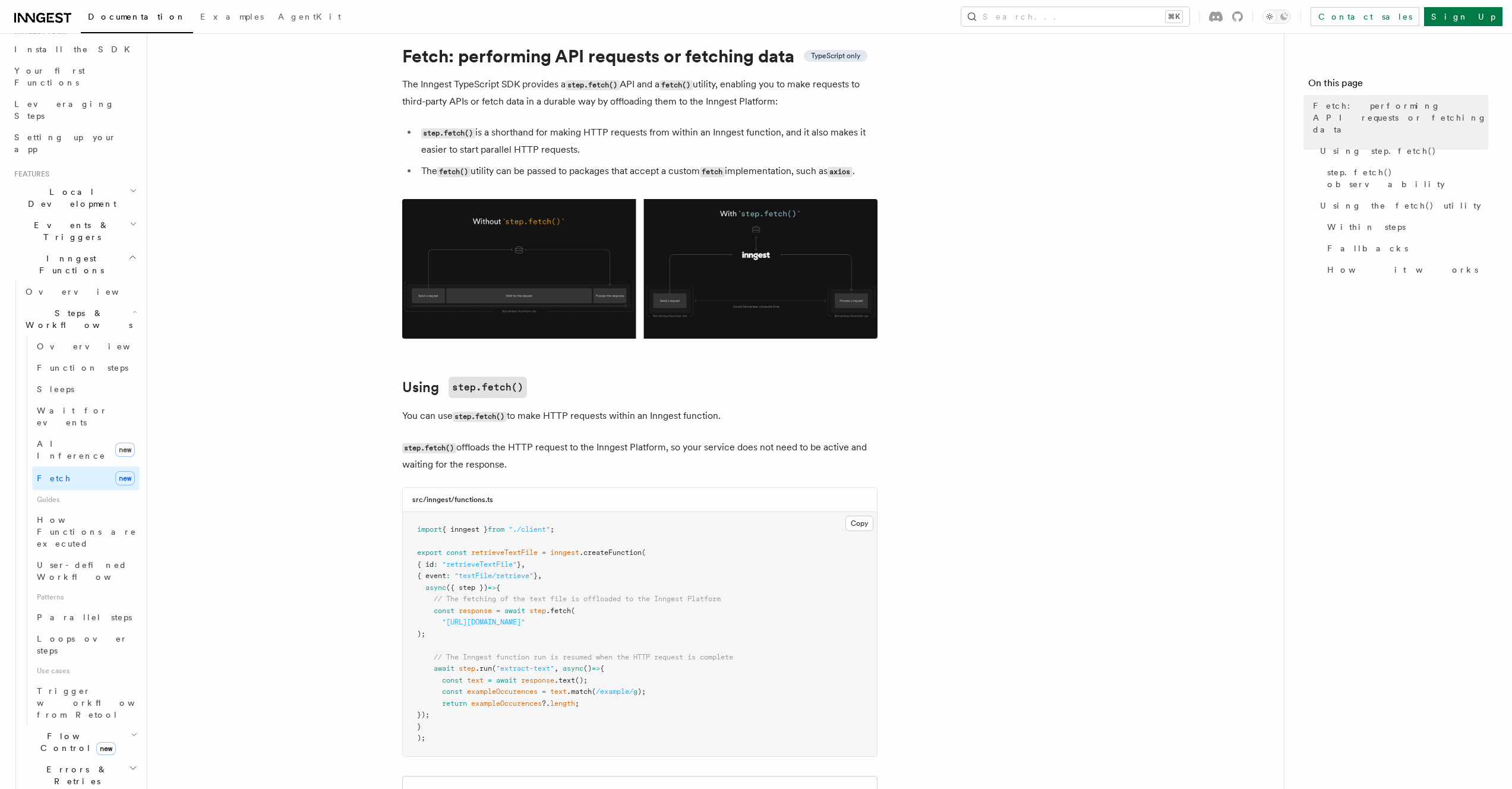
scroll to position [69, 0]
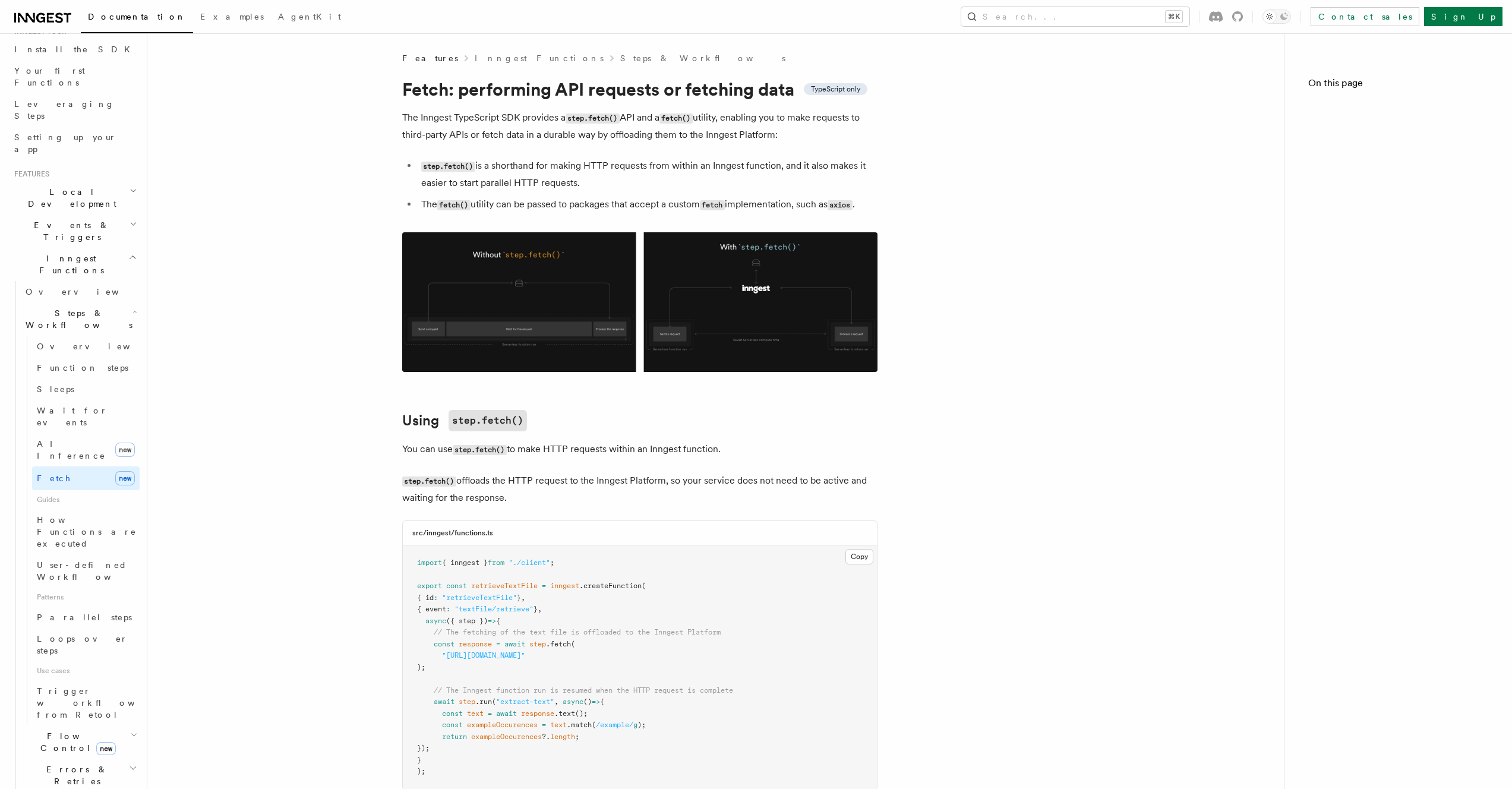
scroll to position [69, 0]
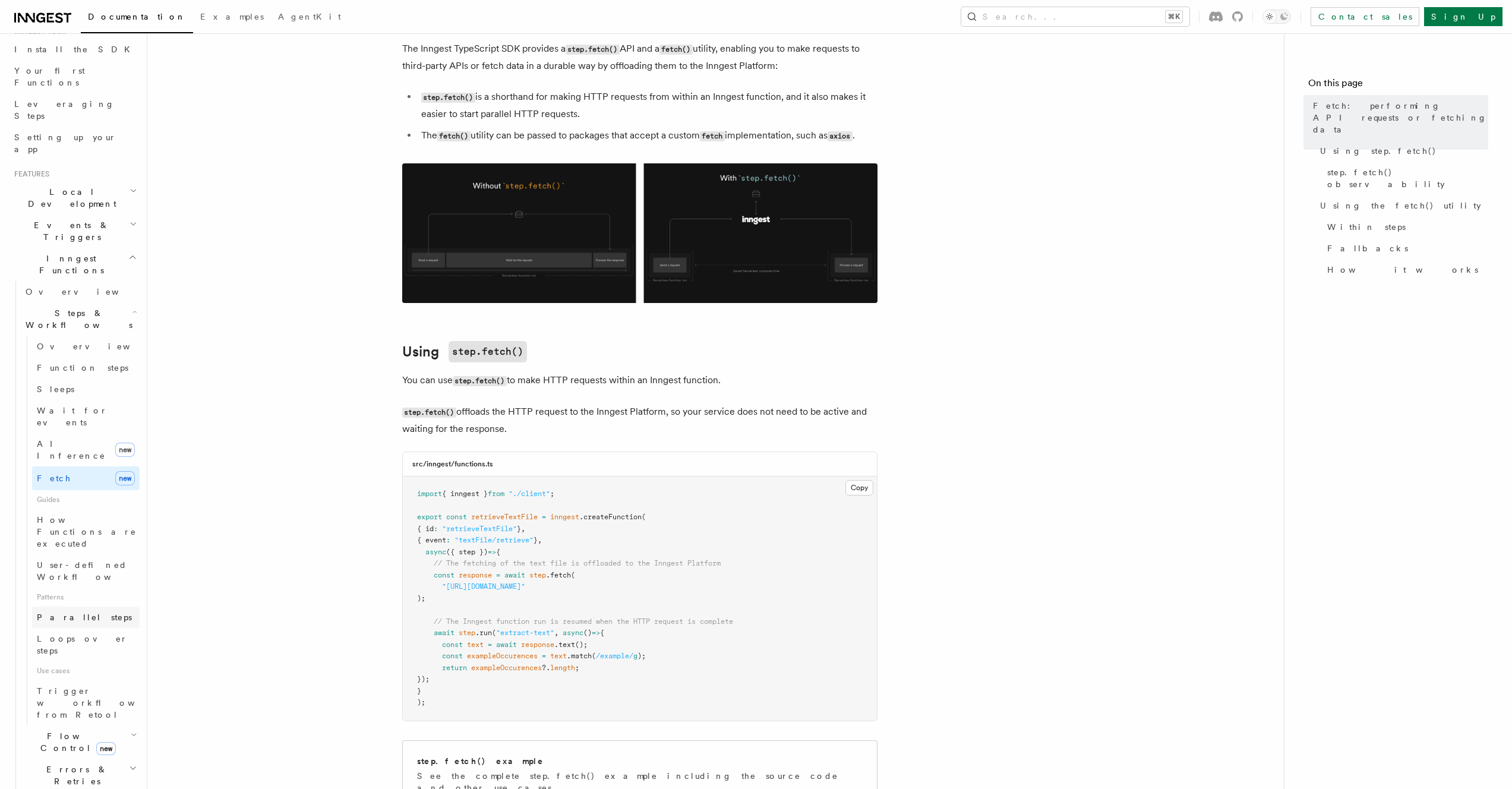
click at [88, 607] on link "Parallel steps" at bounding box center [85, 617] width 107 height 21
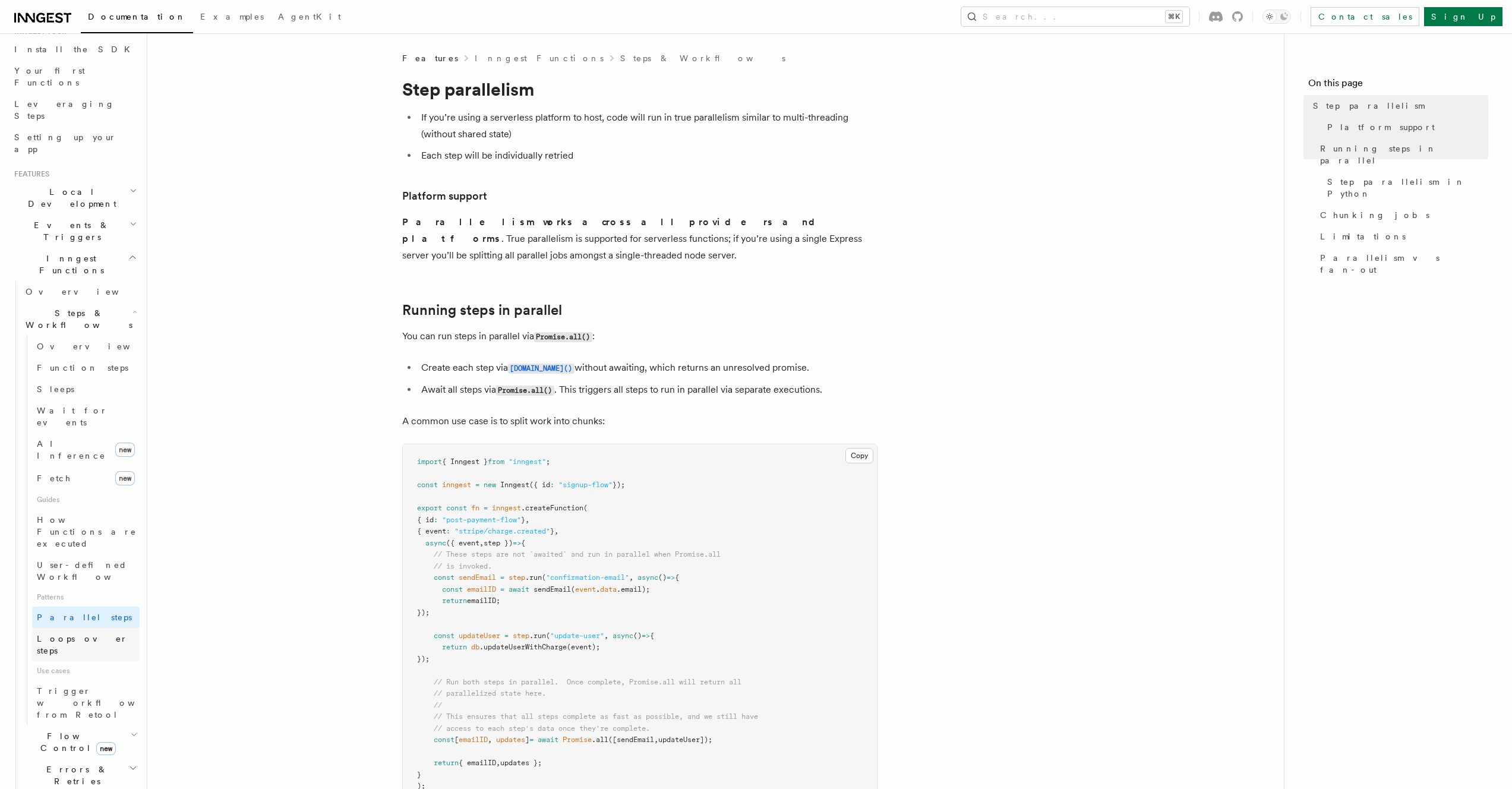
click at [91, 633] on span "Loops over steps" at bounding box center [82, 643] width 91 height 21
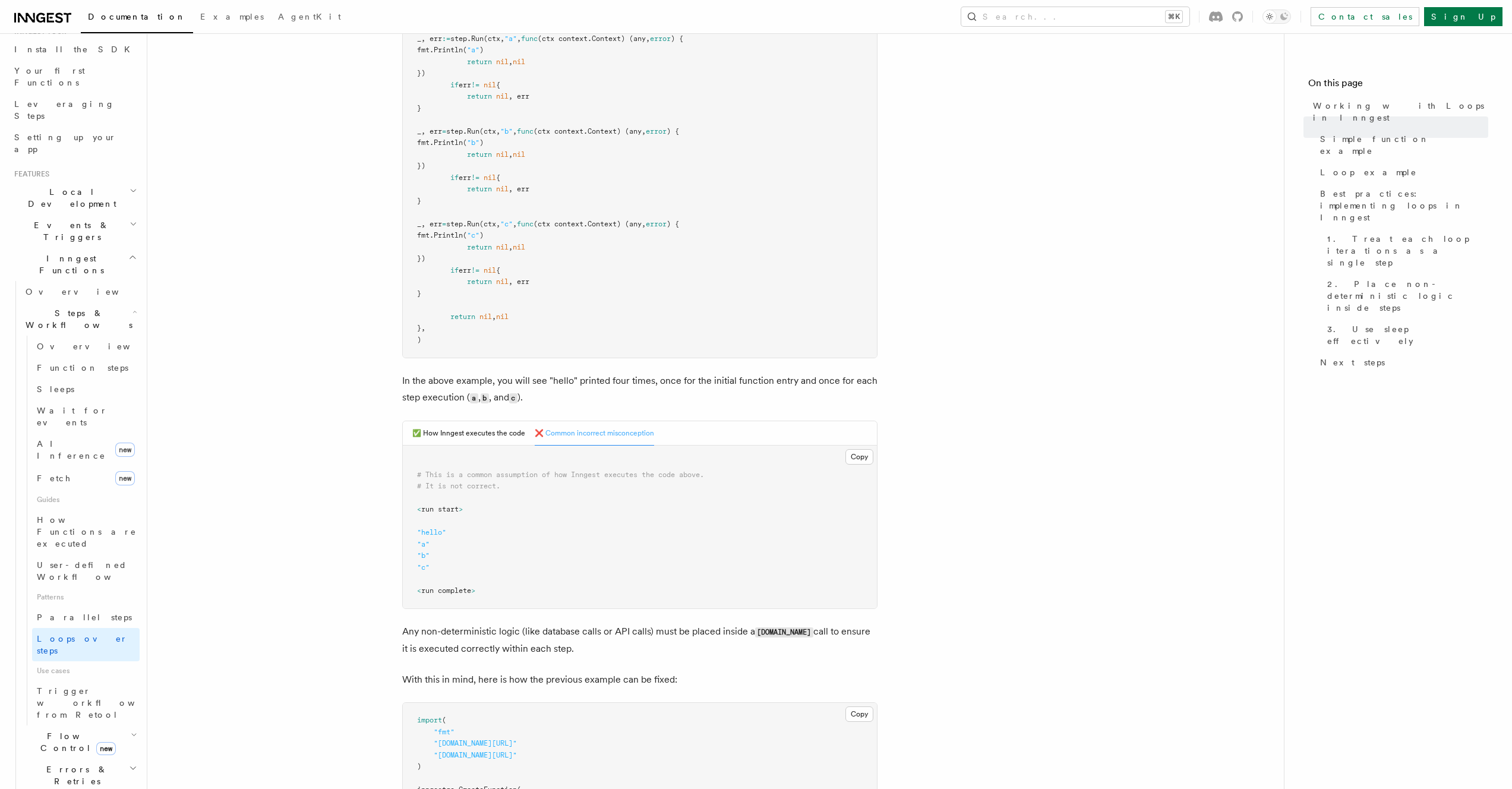
scroll to position [213, 0]
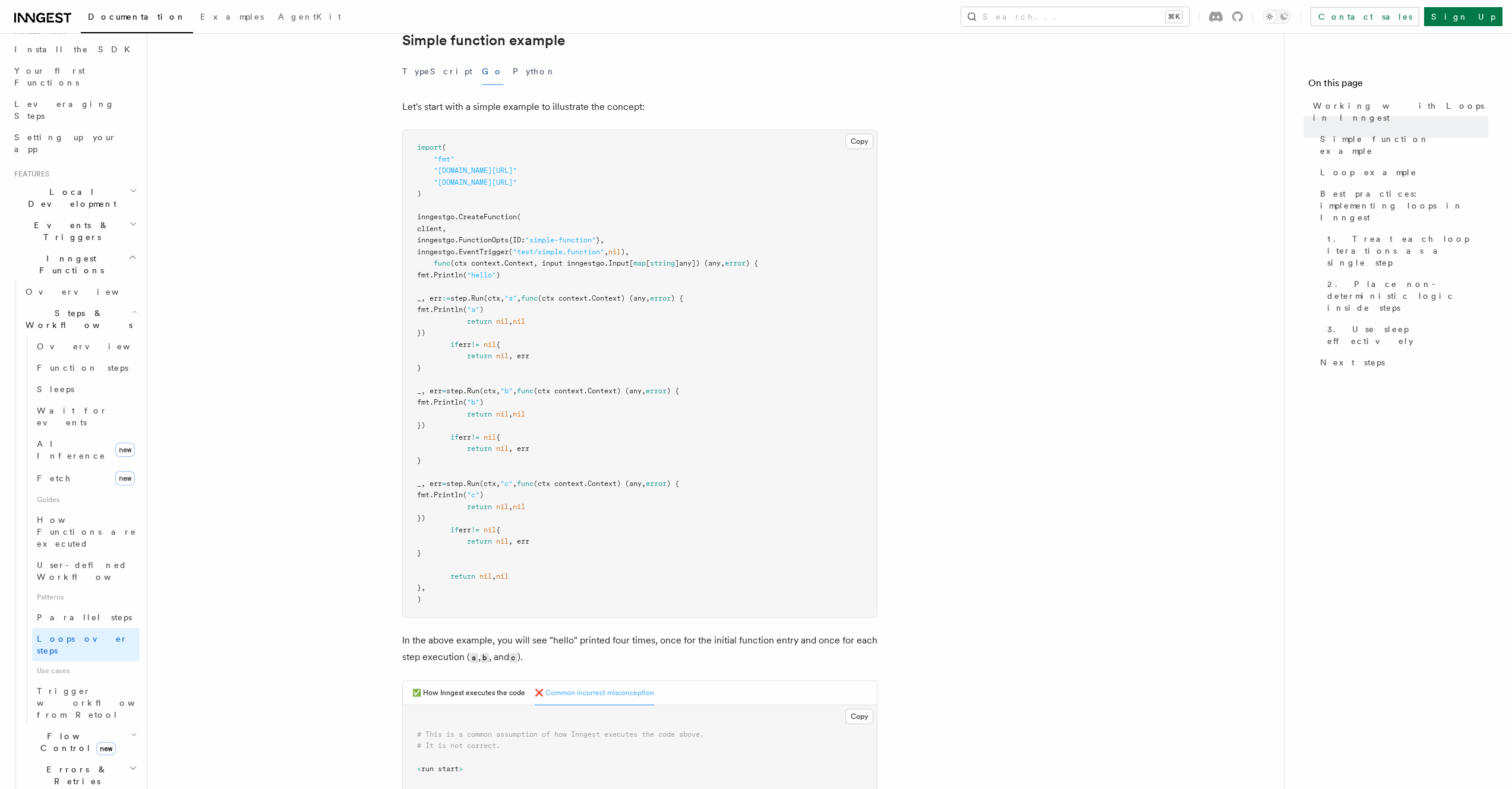
click at [498, 542] on span "nil" at bounding box center [502, 541] width 13 height 8
drag, startPoint x: 460, startPoint y: 556, endPoint x: 635, endPoint y: 278, distance: 328.5
click at [635, 278] on pre "import ( "fmt" "[DOMAIN_NAME][URL]" "[DOMAIN_NAME][URL]" ) inngestgo. CreateFun…" at bounding box center [639, 373] width 474 height 487
copy code "_, err := step. Run (ctx, "a" , func (ctx context.Context) (any, error ) { fmt.…"
